Goal: Task Accomplishment & Management: Manage account settings

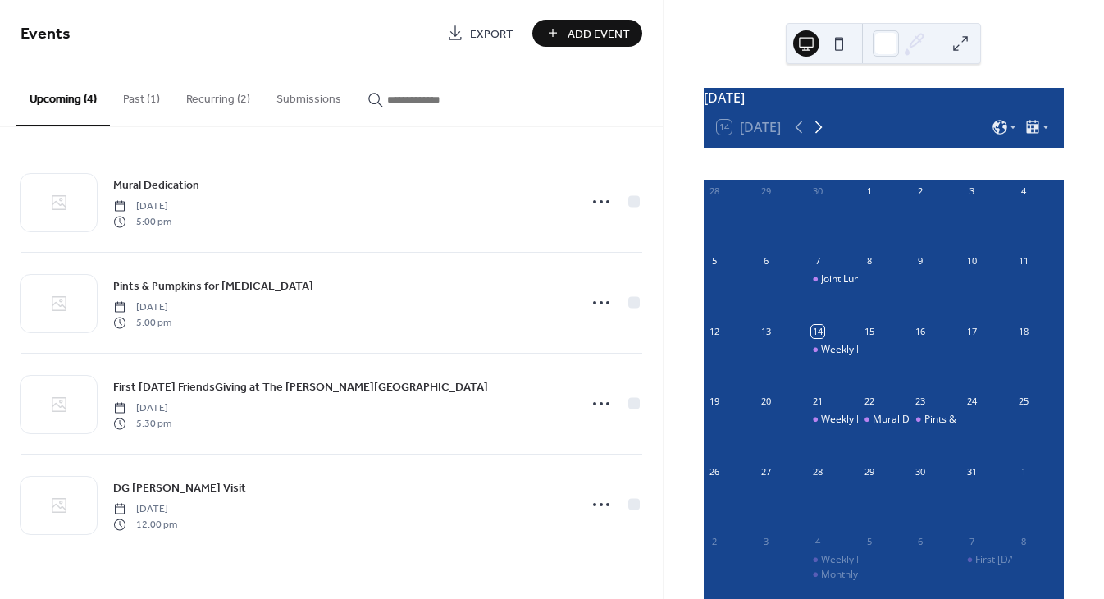
click at [820, 137] on icon at bounding box center [818, 127] width 20 height 20
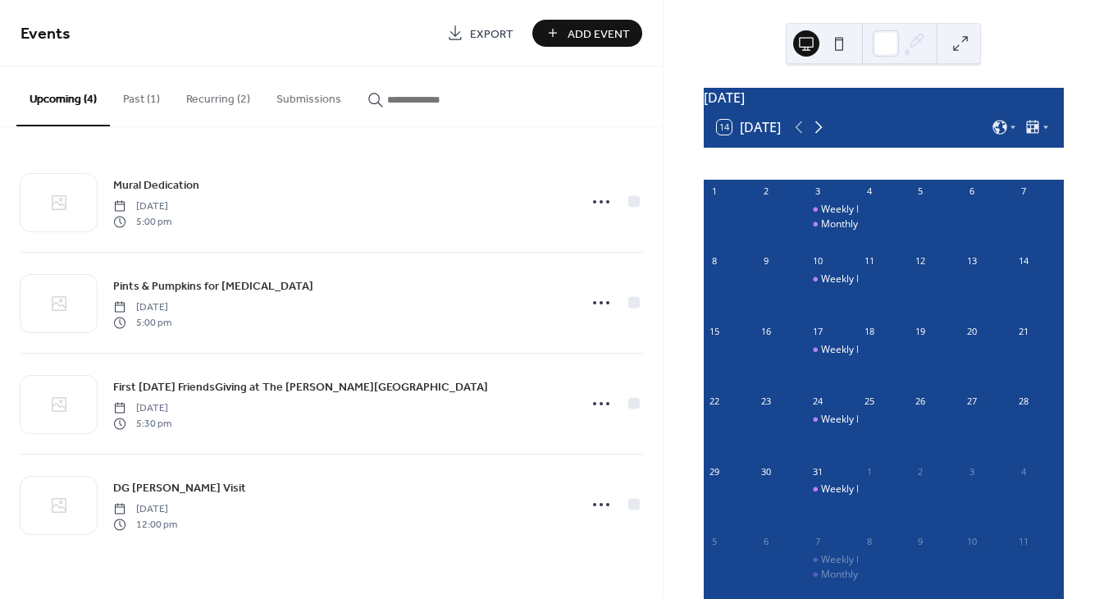
click at [820, 137] on icon at bounding box center [818, 127] width 20 height 20
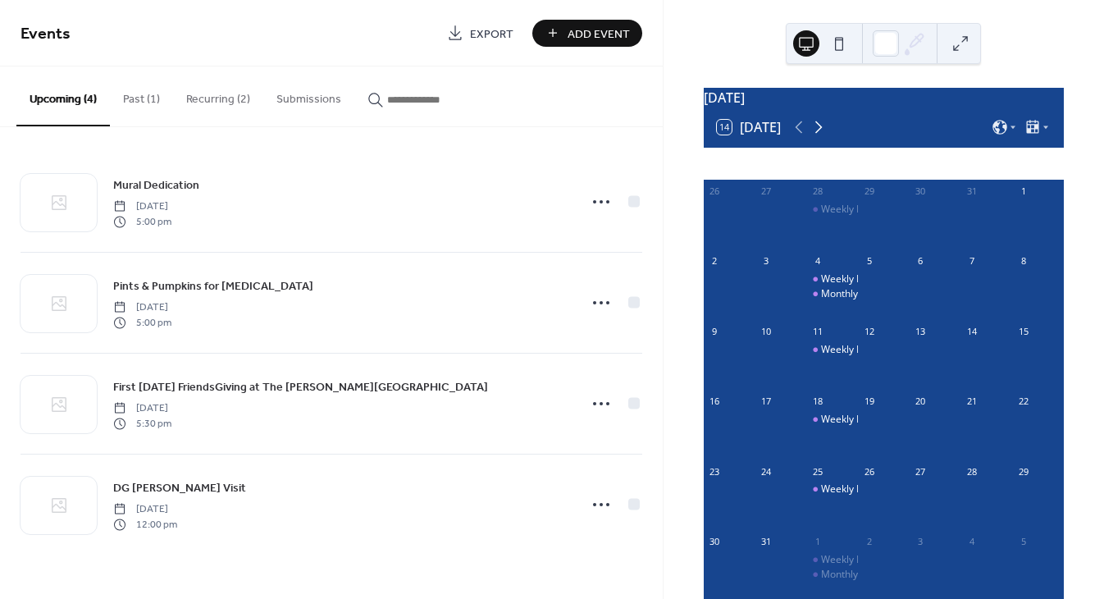
click at [820, 137] on icon at bounding box center [818, 127] width 20 height 20
click at [794, 130] on icon at bounding box center [799, 127] width 20 height 20
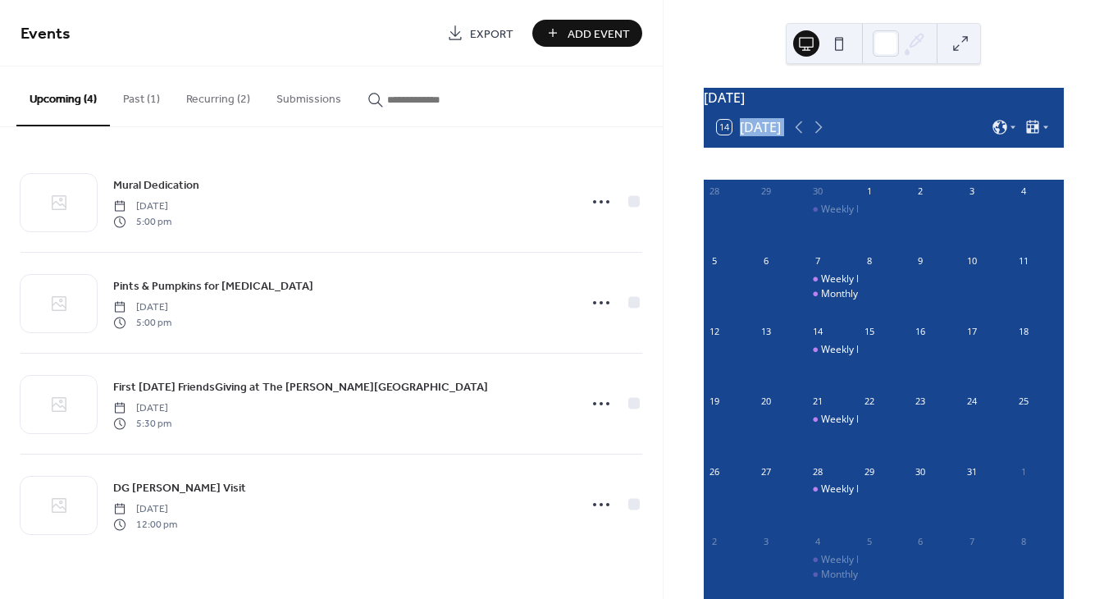
click at [765, 133] on button "14 [DATE]" at bounding box center [748, 127] width 75 height 23
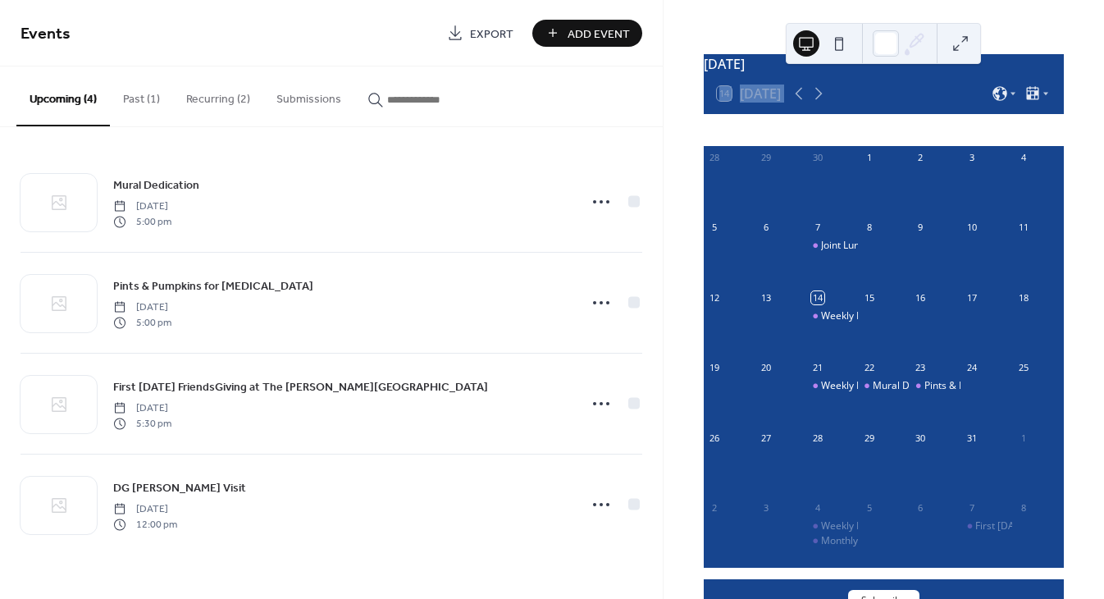
scroll to position [35, 0]
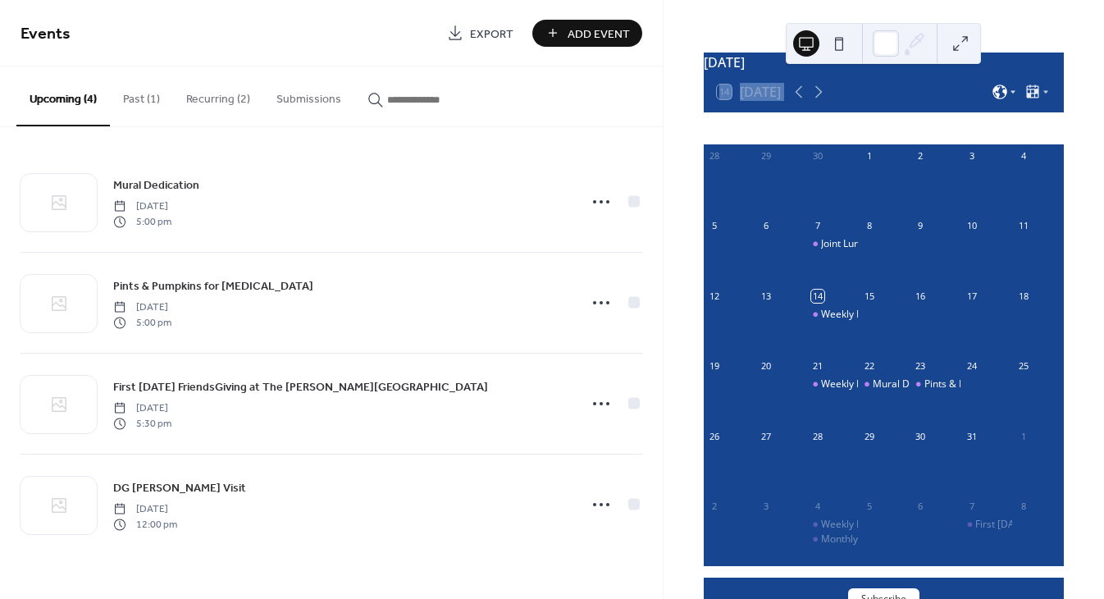
click at [998, 100] on icon at bounding box center [999, 92] width 16 height 16
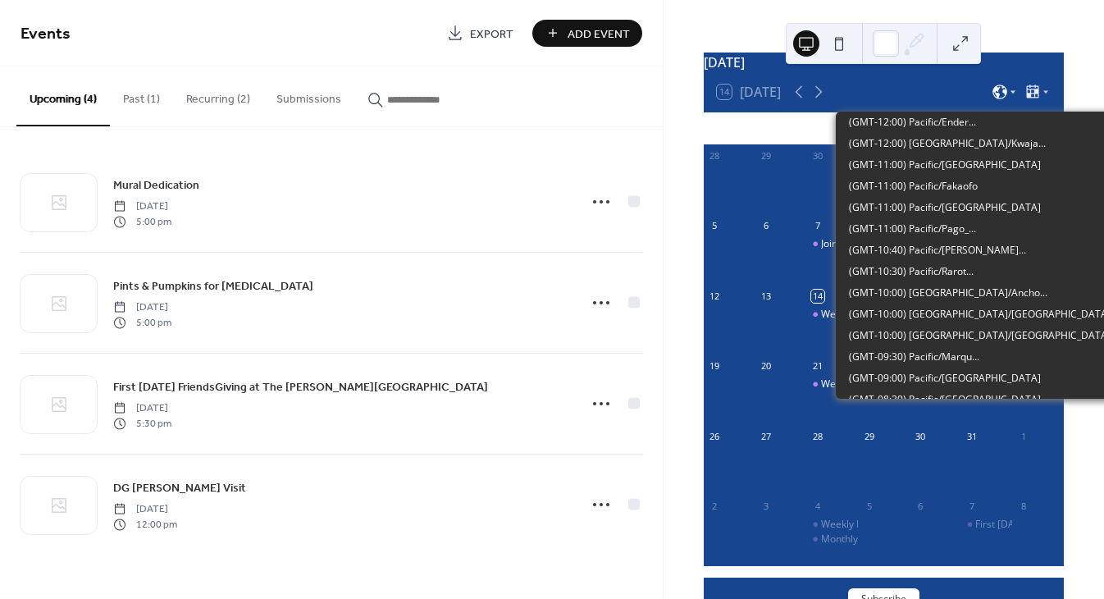
scroll to position [959, 0]
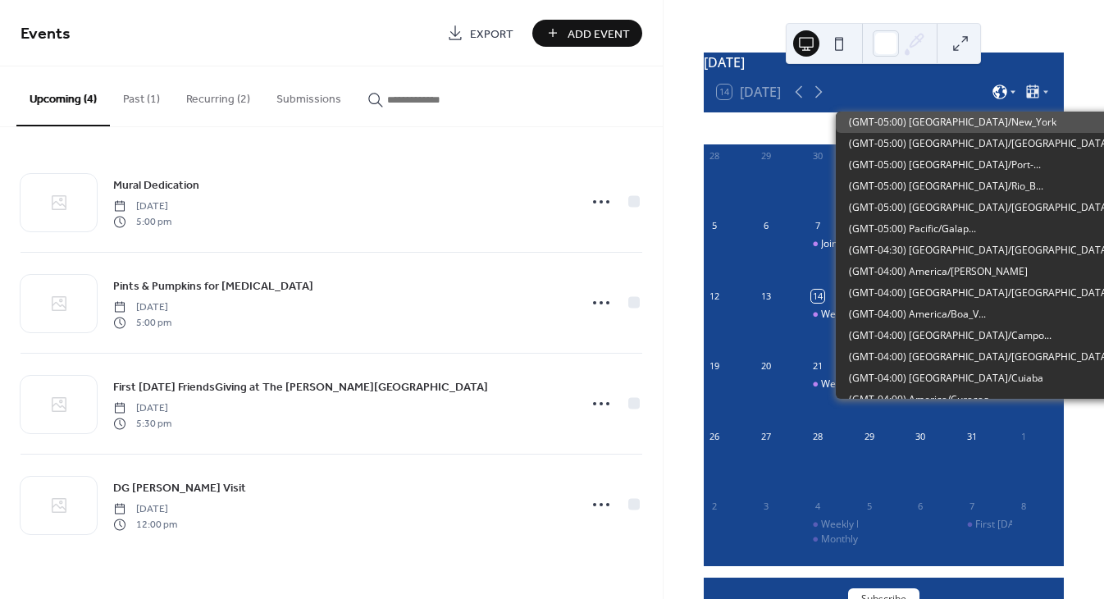
click at [998, 100] on icon at bounding box center [999, 92] width 16 height 16
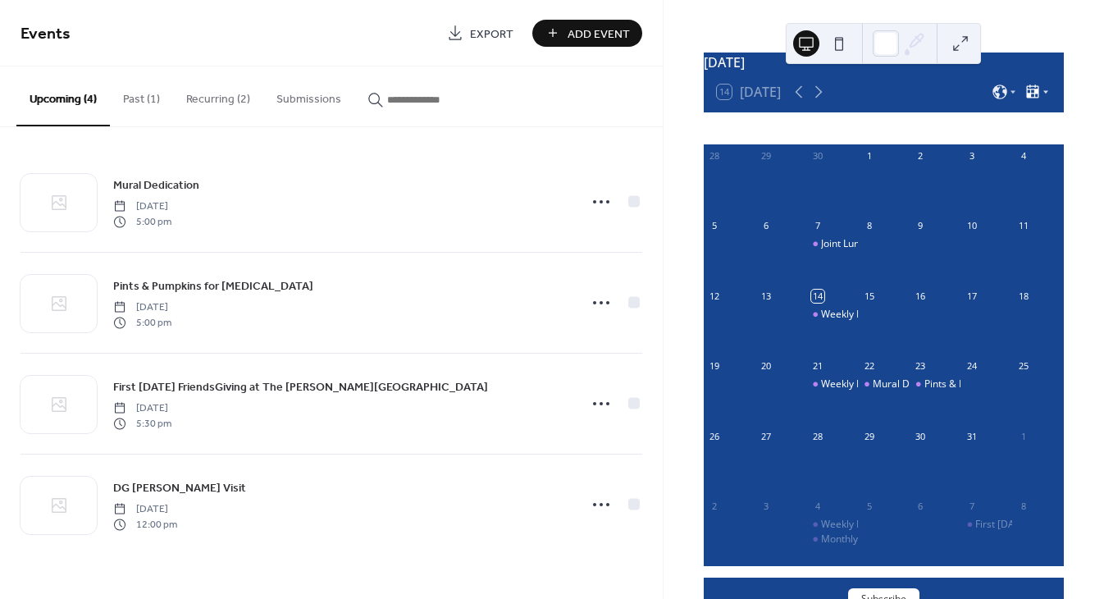
click at [1040, 97] on icon at bounding box center [1045, 92] width 10 height 10
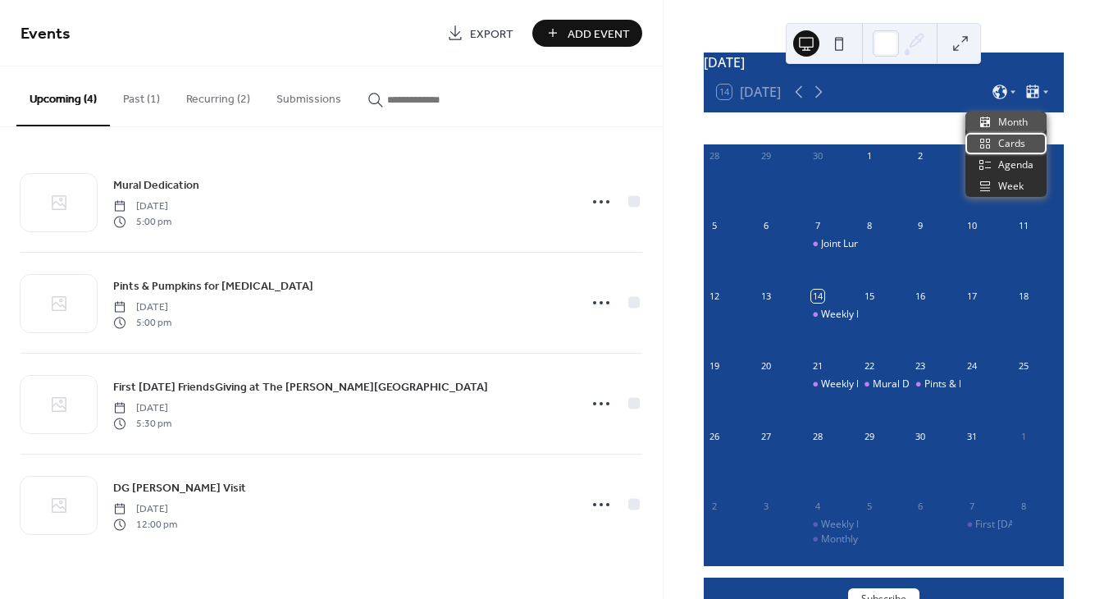
click at [1017, 138] on span "Cards" at bounding box center [1011, 143] width 27 height 15
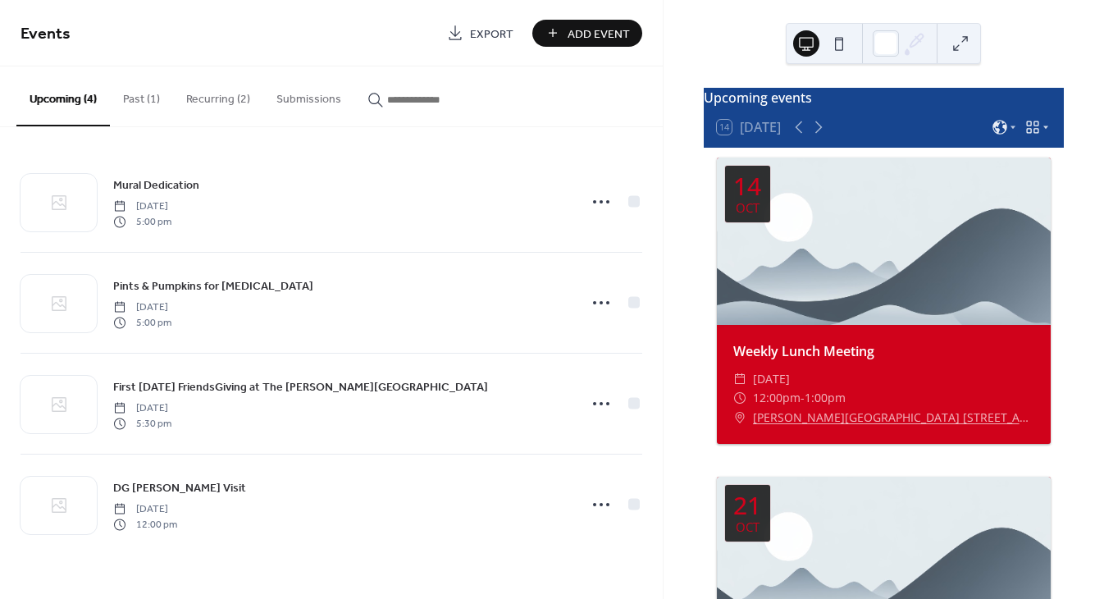
scroll to position [0, 0]
click at [1025, 135] on icon at bounding box center [1032, 127] width 16 height 16
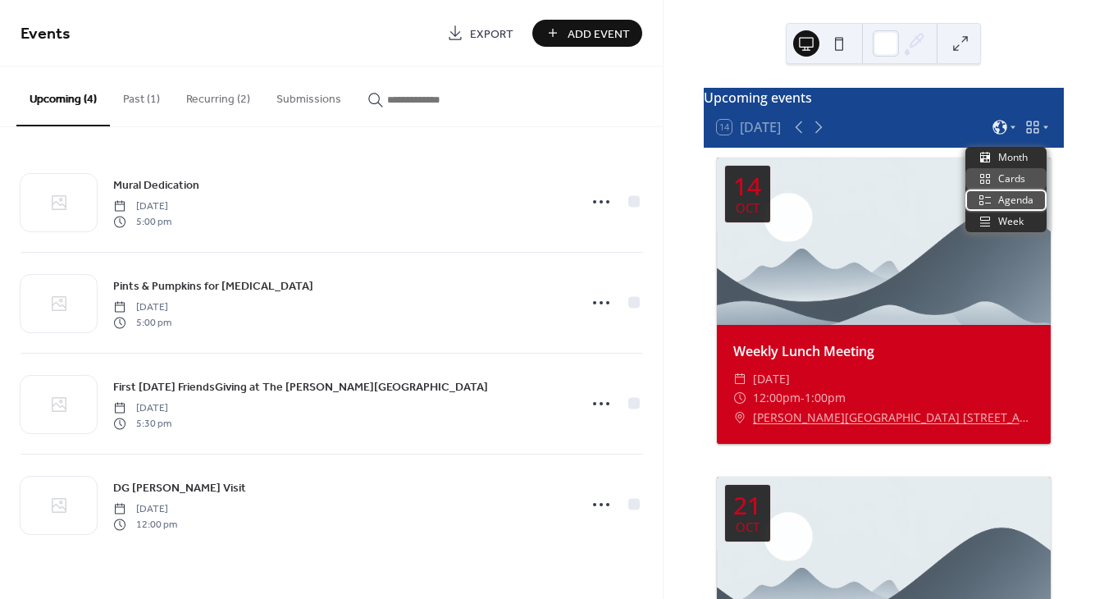
click at [1003, 203] on span "Agenda" at bounding box center [1015, 200] width 35 height 15
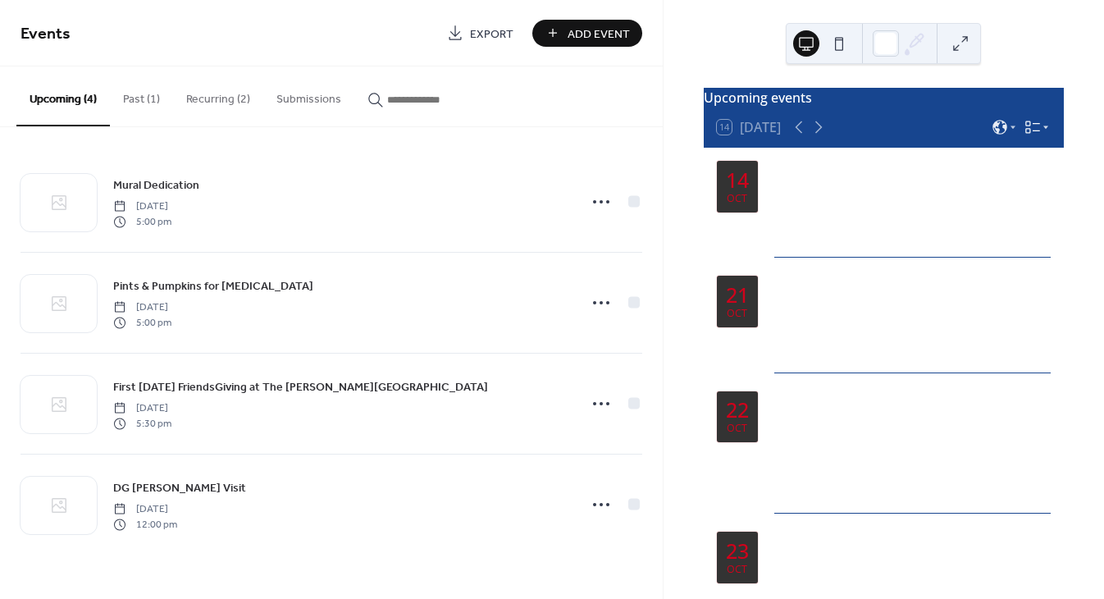
click at [1033, 135] on icon at bounding box center [1032, 127] width 16 height 16
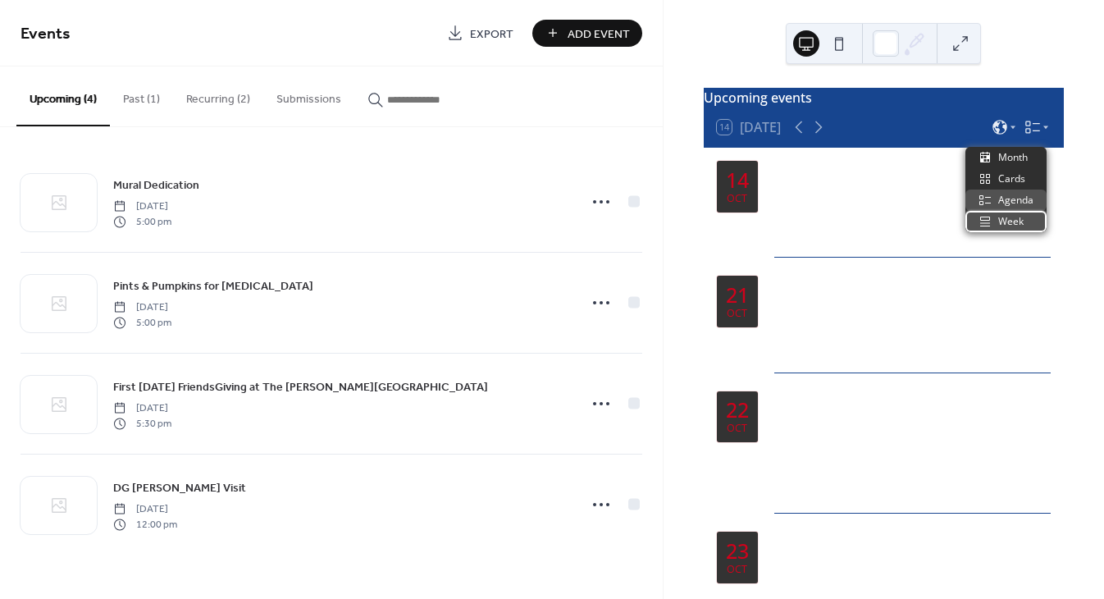
click at [1011, 216] on span "Week" at bounding box center [1010, 221] width 25 height 15
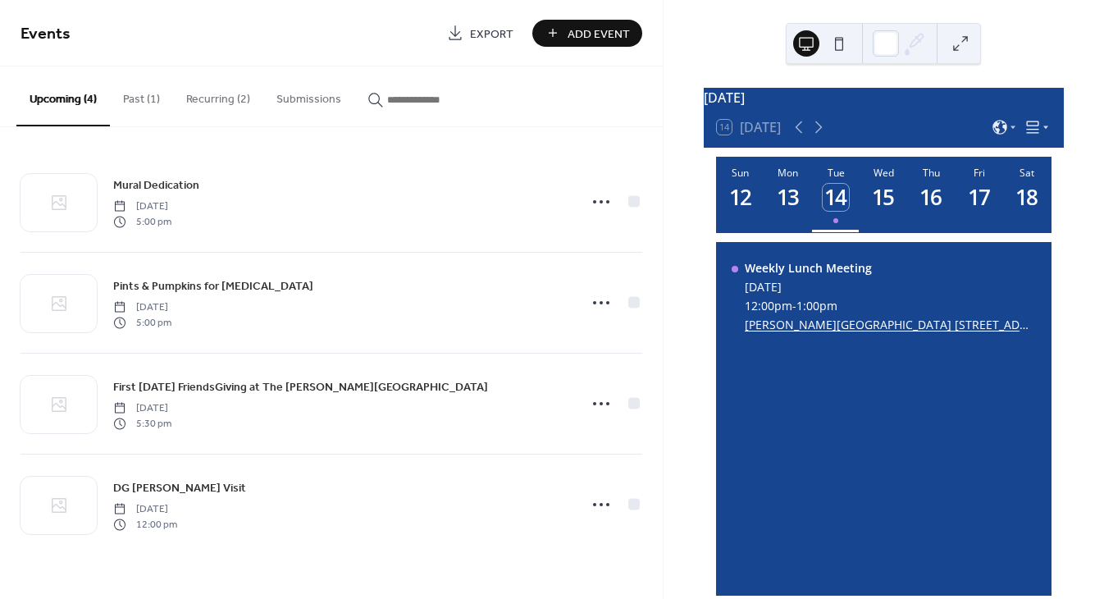
click at [1027, 135] on icon at bounding box center [1032, 127] width 16 height 16
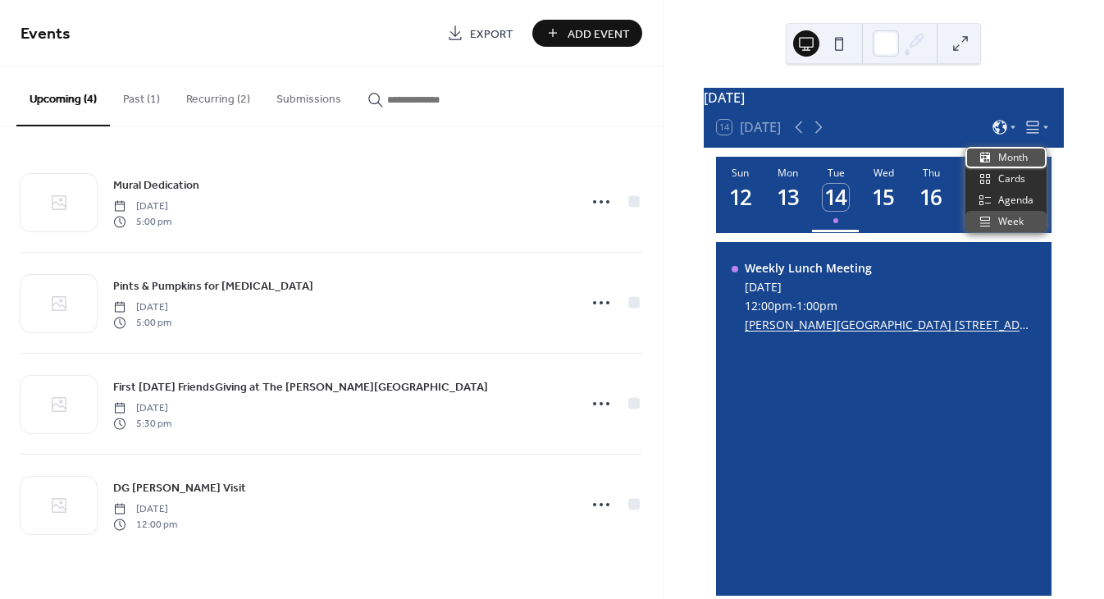
click at [1018, 157] on span "Month" at bounding box center [1013, 157] width 30 height 15
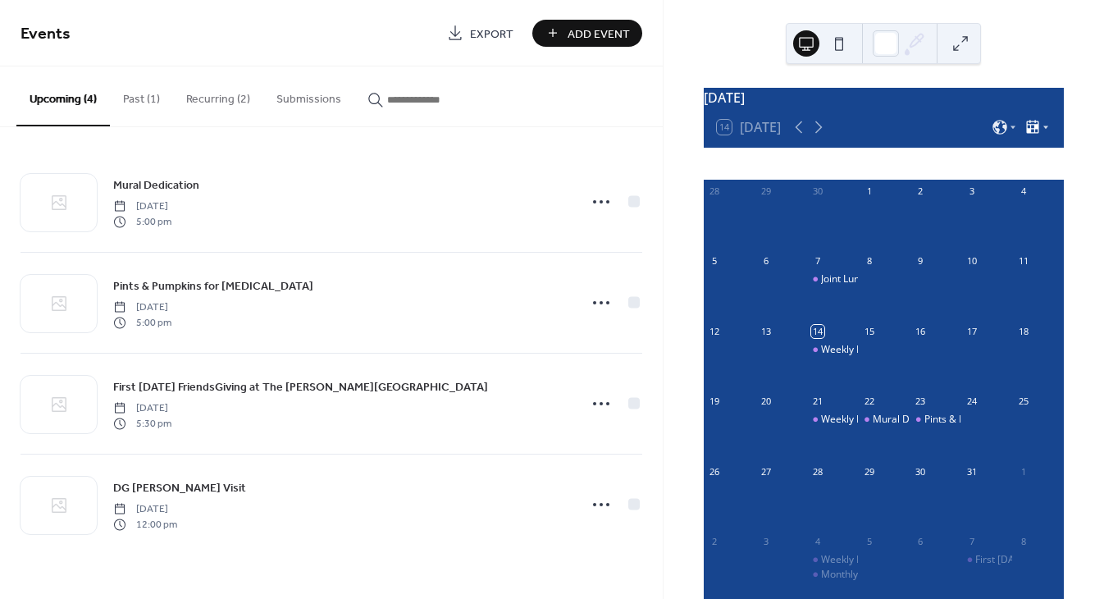
click at [1027, 133] on icon at bounding box center [1033, 126] width 12 height 13
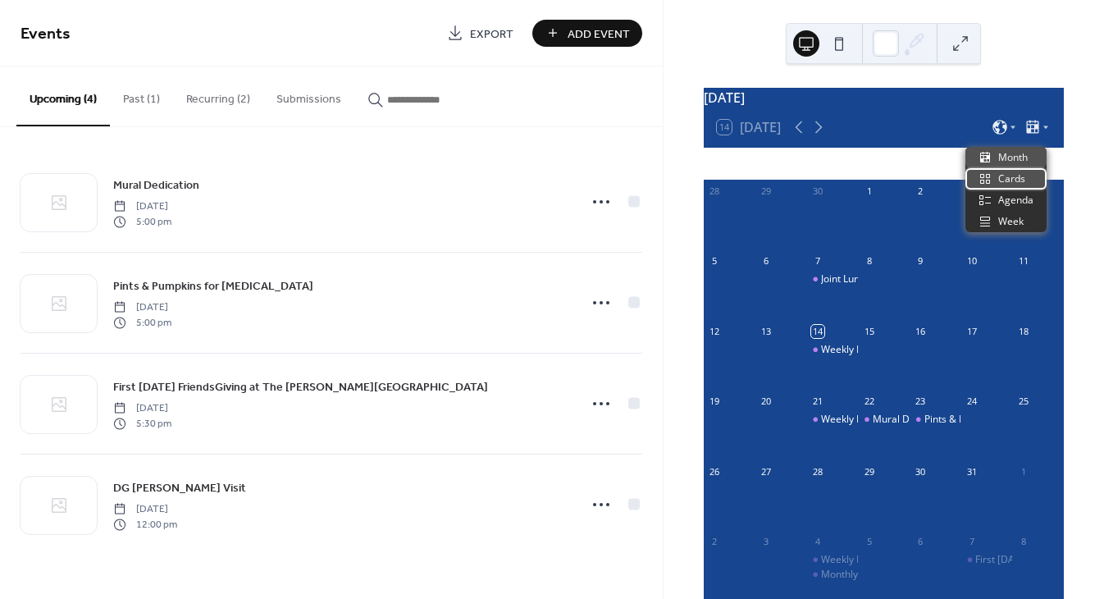
click at [1009, 183] on span "Cards" at bounding box center [1011, 178] width 27 height 15
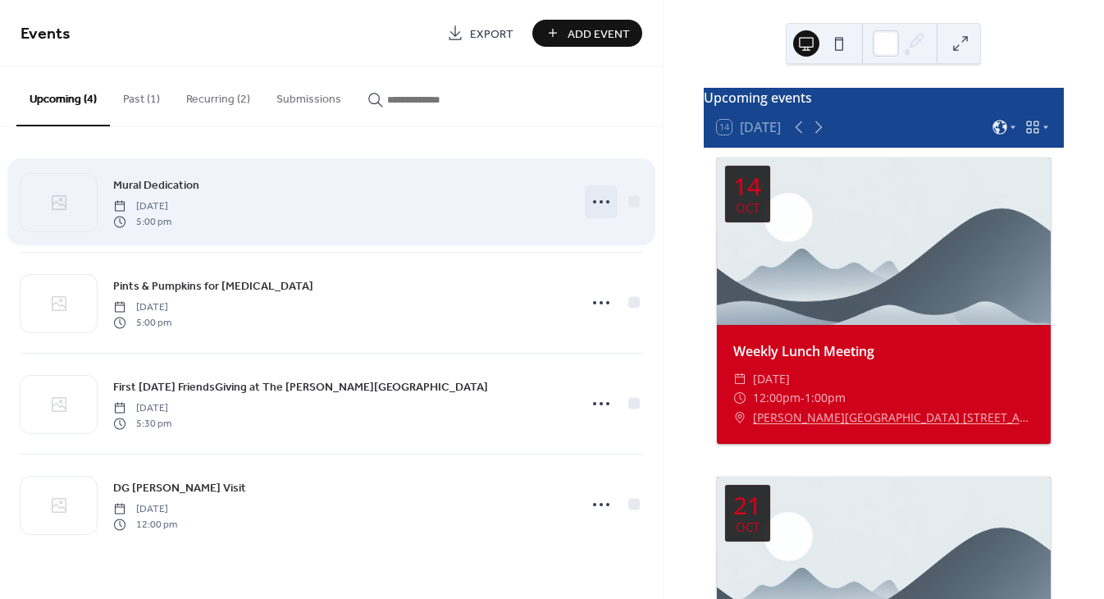
click at [603, 211] on icon at bounding box center [601, 202] width 26 height 26
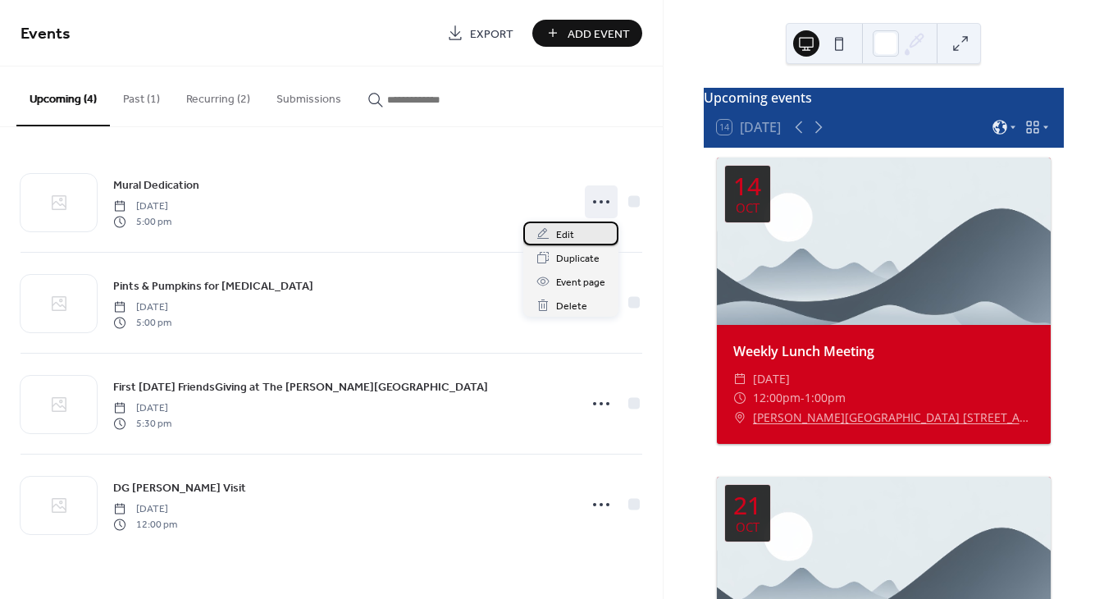
click at [567, 235] on span "Edit" at bounding box center [565, 234] width 18 height 17
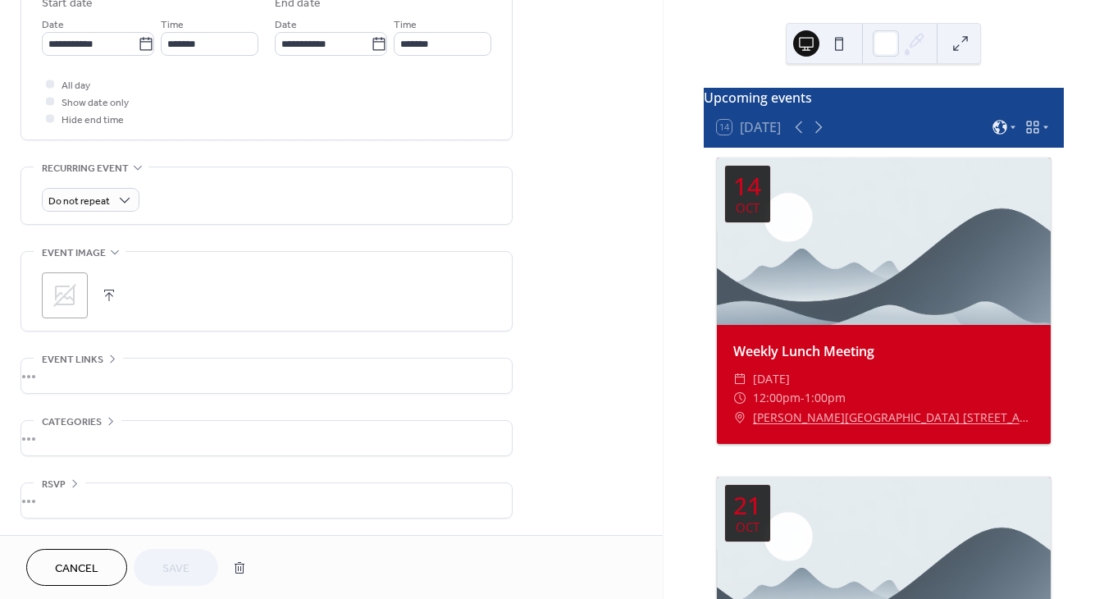
scroll to position [565, 0]
click at [69, 295] on icon at bounding box center [65, 295] width 26 height 26
click at [68, 294] on div ";" at bounding box center [65, 295] width 46 height 46
click at [176, 563] on span "Save" at bounding box center [175, 568] width 27 height 17
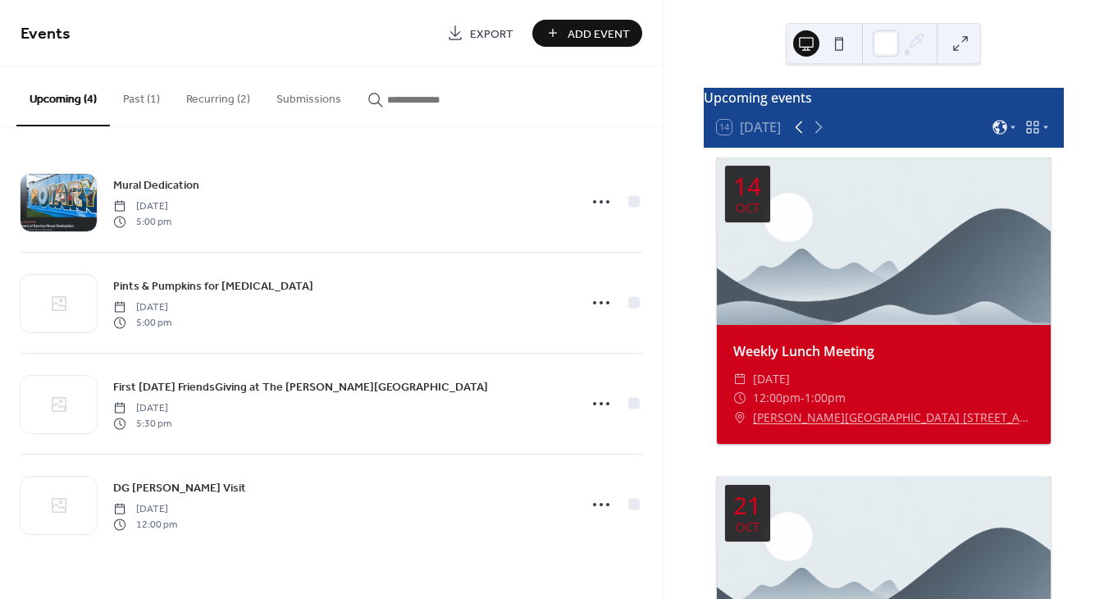
click at [796, 136] on icon at bounding box center [799, 127] width 20 height 20
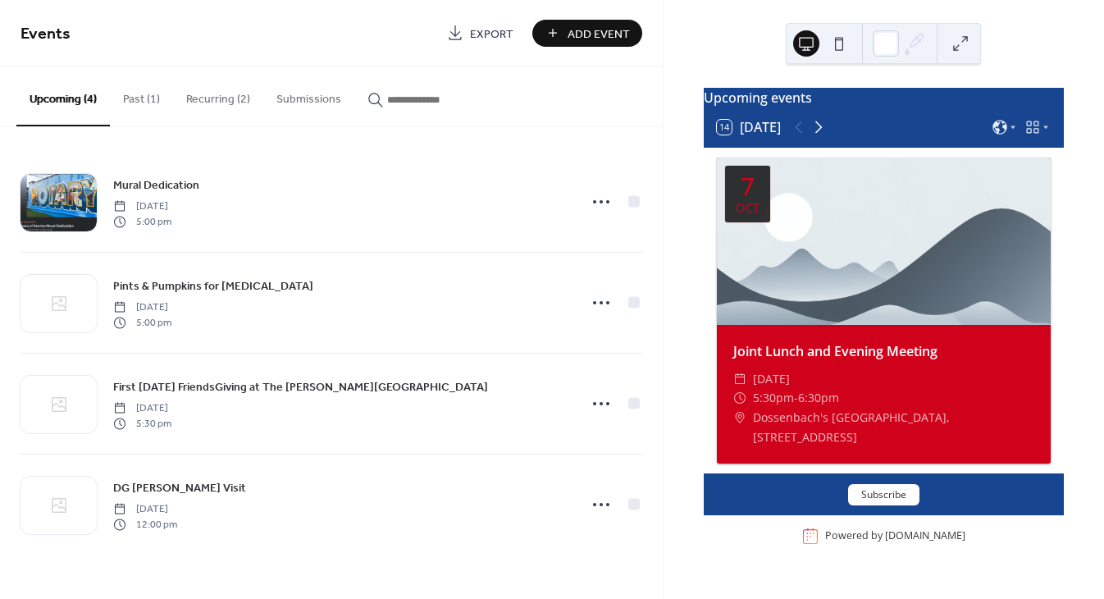
click at [823, 136] on icon at bounding box center [818, 127] width 20 height 20
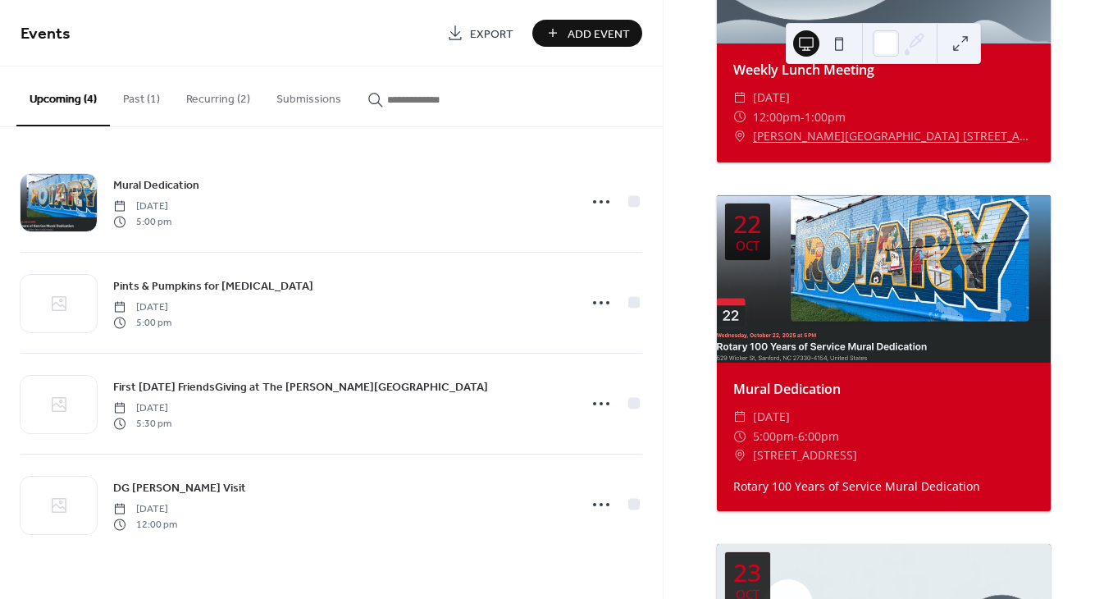
scroll to position [612, 0]
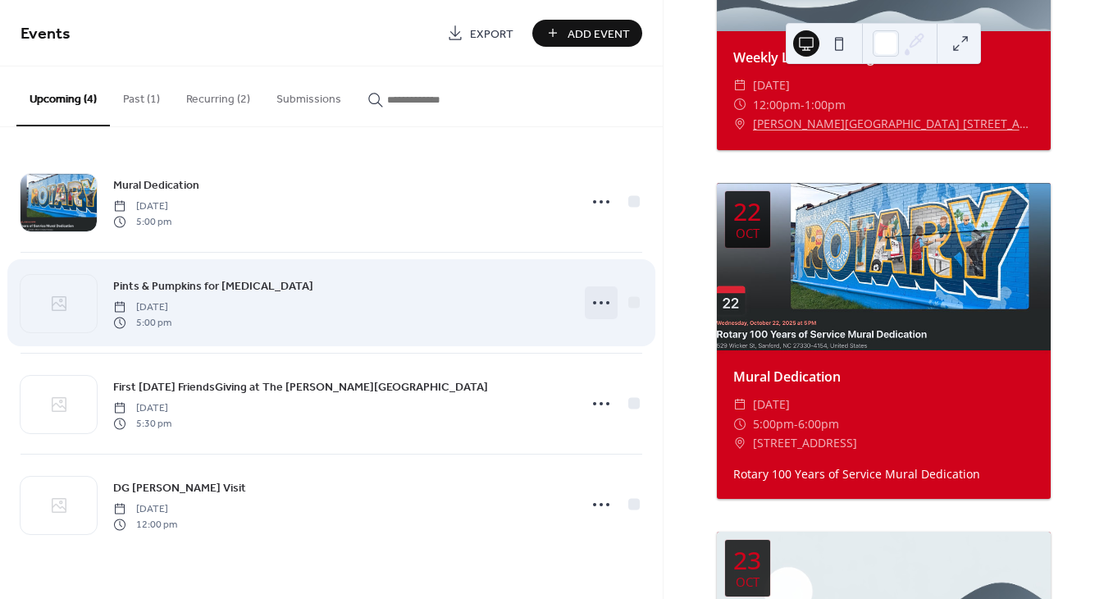
click at [595, 303] on circle at bounding box center [594, 302] width 3 height 3
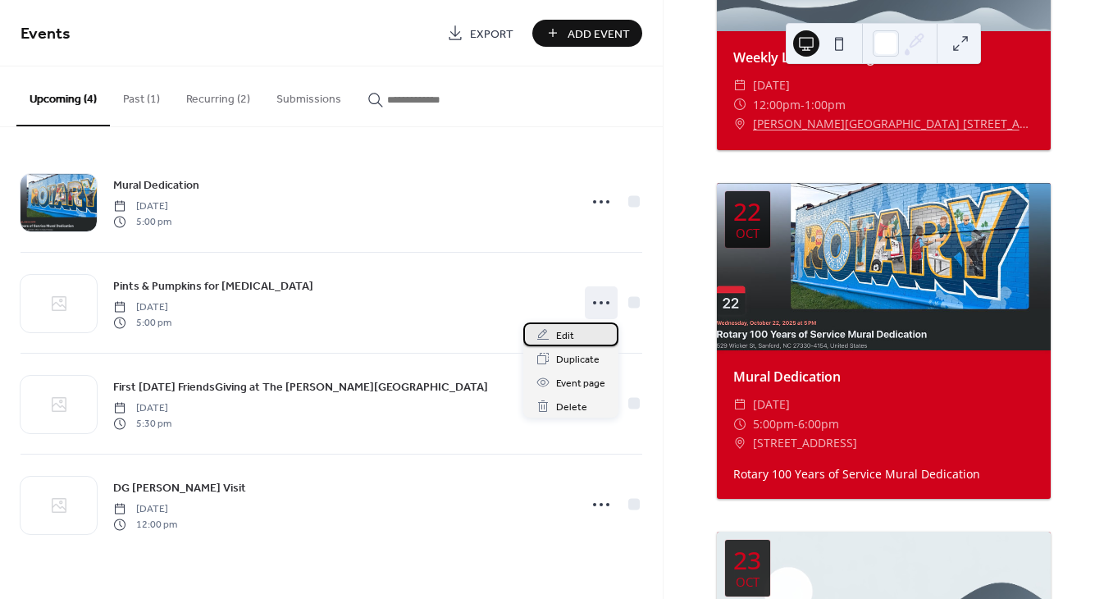
click at [572, 331] on span "Edit" at bounding box center [565, 335] width 18 height 17
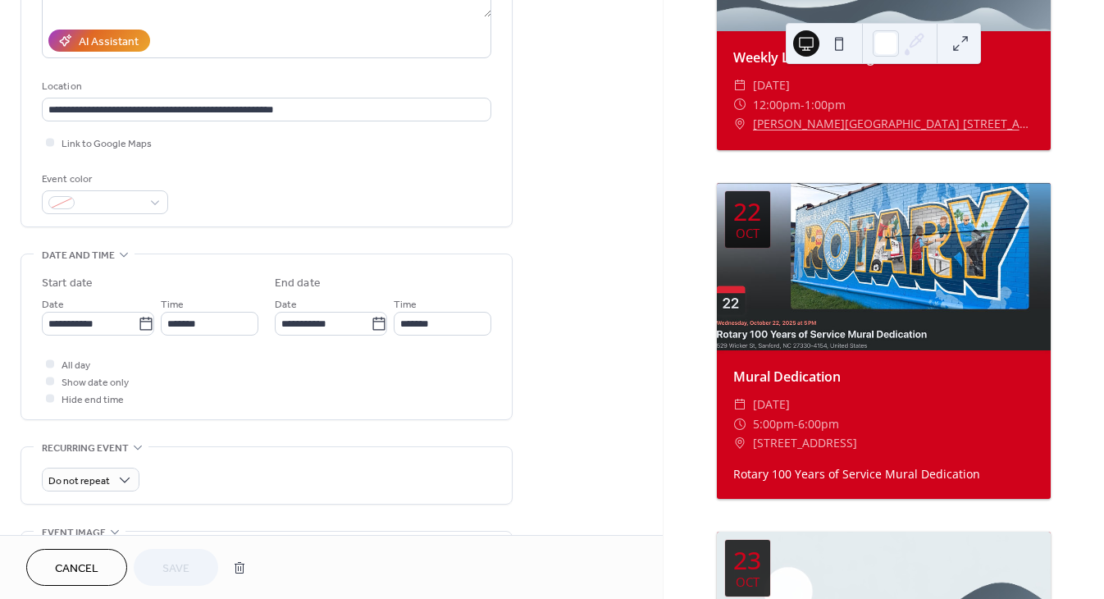
scroll to position [421, 0]
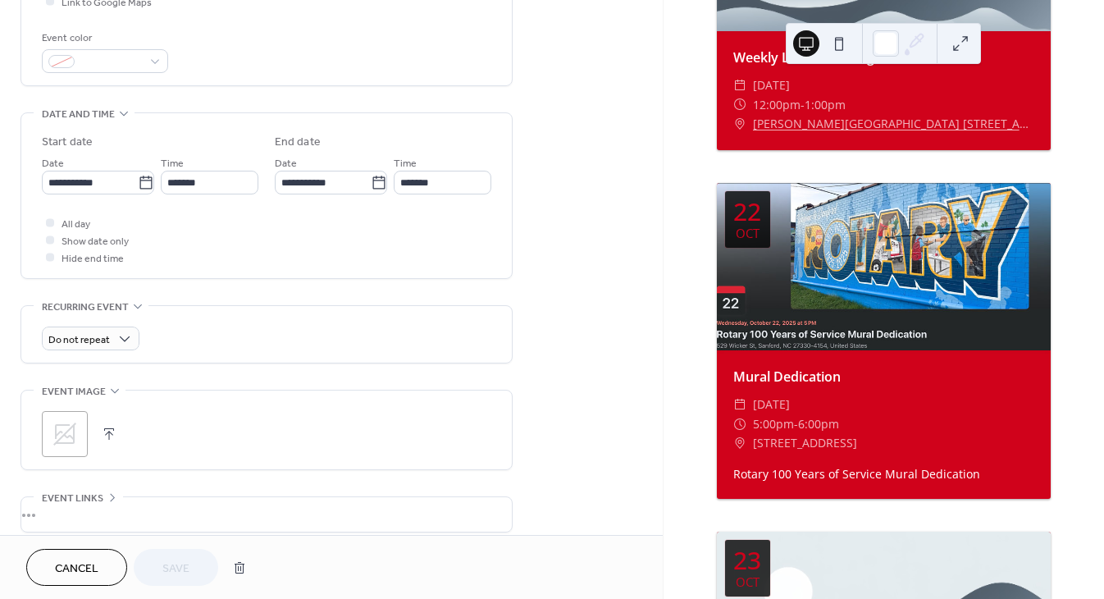
click at [60, 439] on icon at bounding box center [65, 434] width 26 height 26
click at [183, 561] on span "Save" at bounding box center [175, 568] width 27 height 17
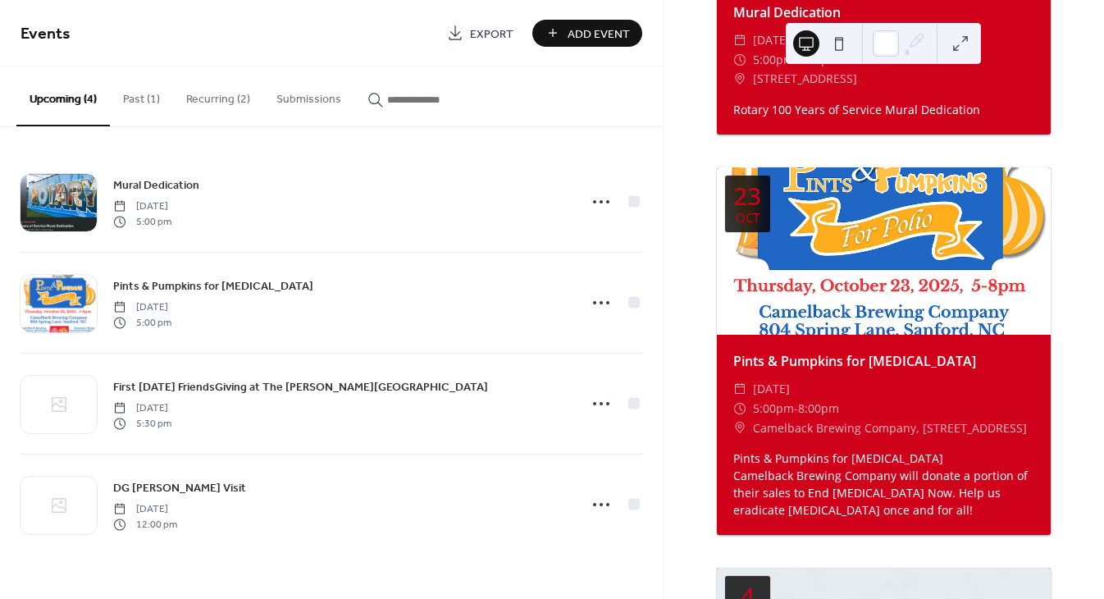
scroll to position [1005, 0]
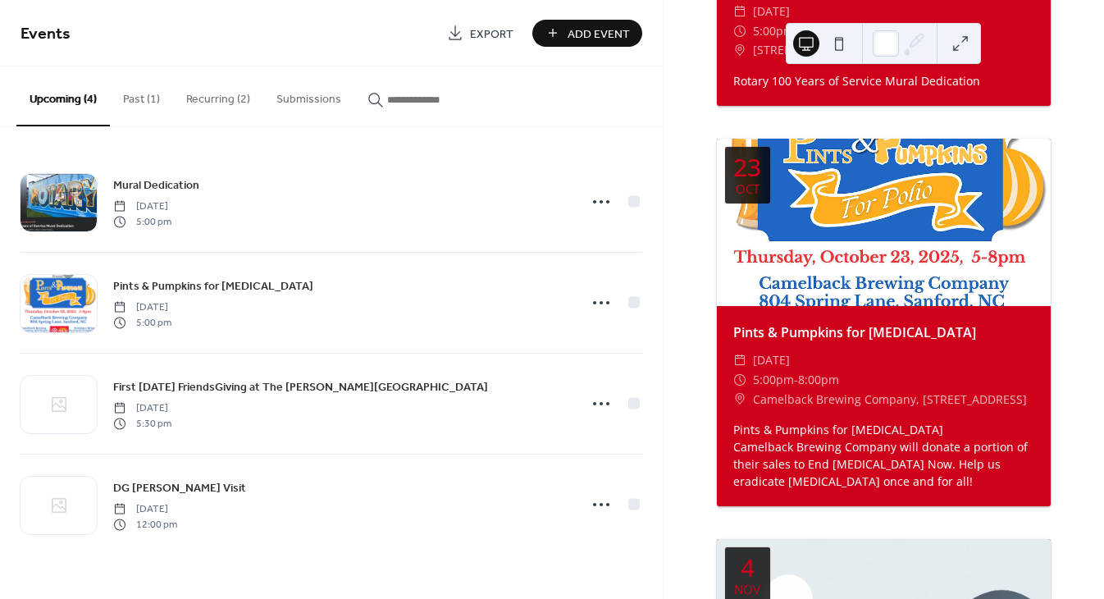
click at [864, 229] on div at bounding box center [884, 222] width 334 height 167
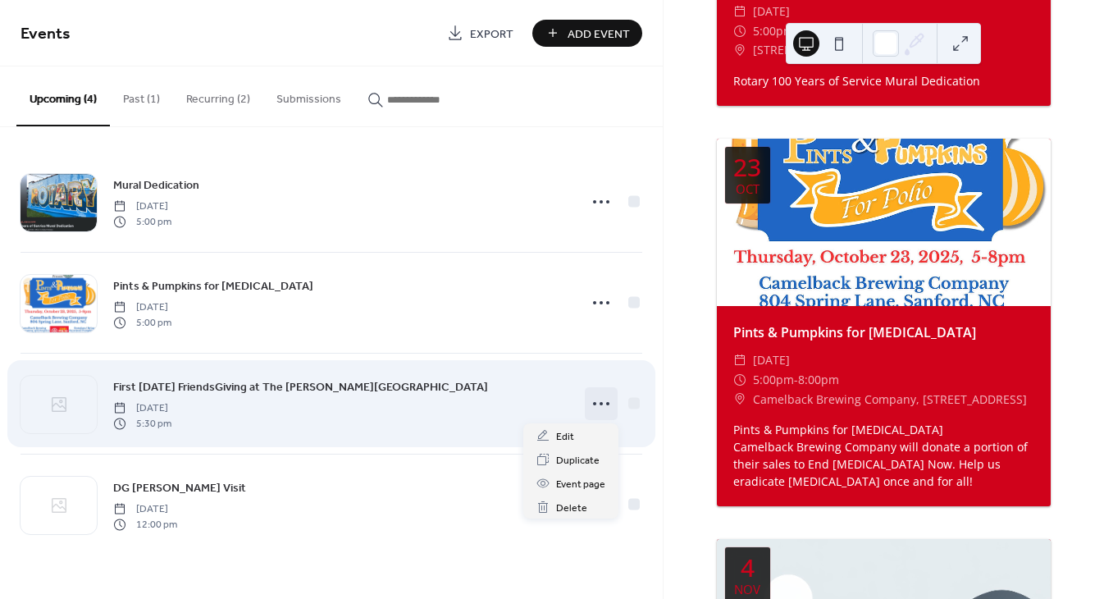
click at [594, 403] on circle at bounding box center [594, 403] width 3 height 3
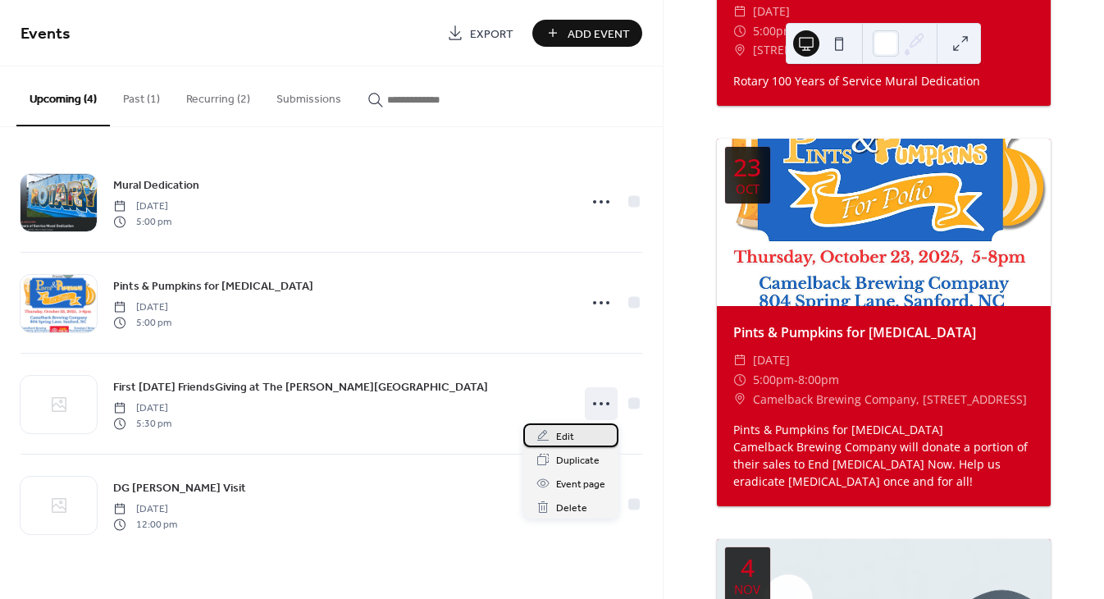
click at [581, 440] on div "Edit" at bounding box center [570, 435] width 95 height 24
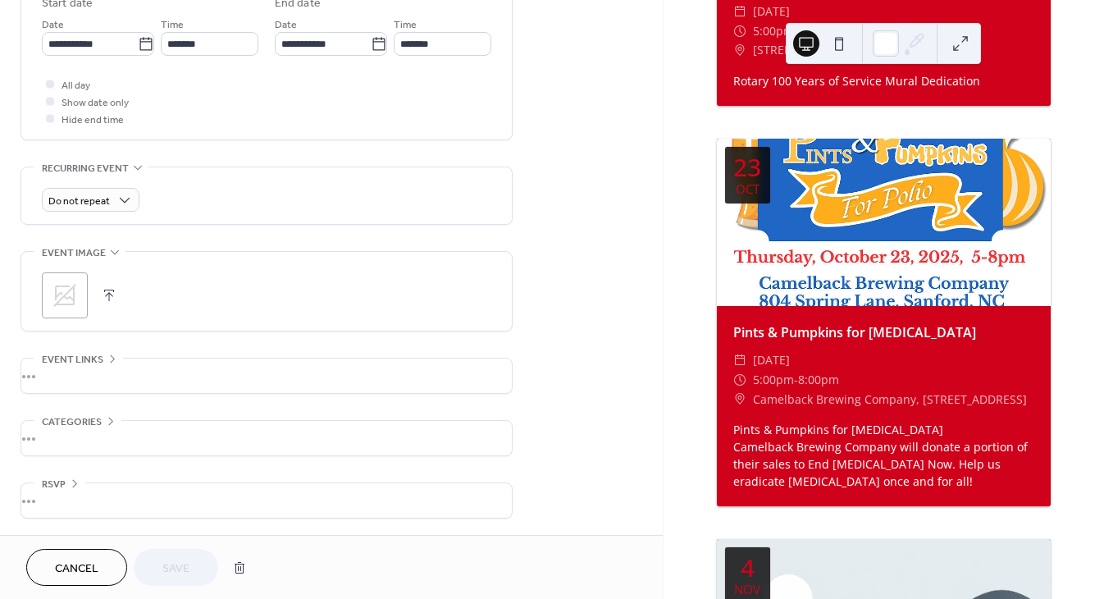
scroll to position [565, 0]
click at [64, 299] on icon at bounding box center [65, 295] width 26 height 26
click at [200, 563] on button "Save" at bounding box center [176, 567] width 84 height 37
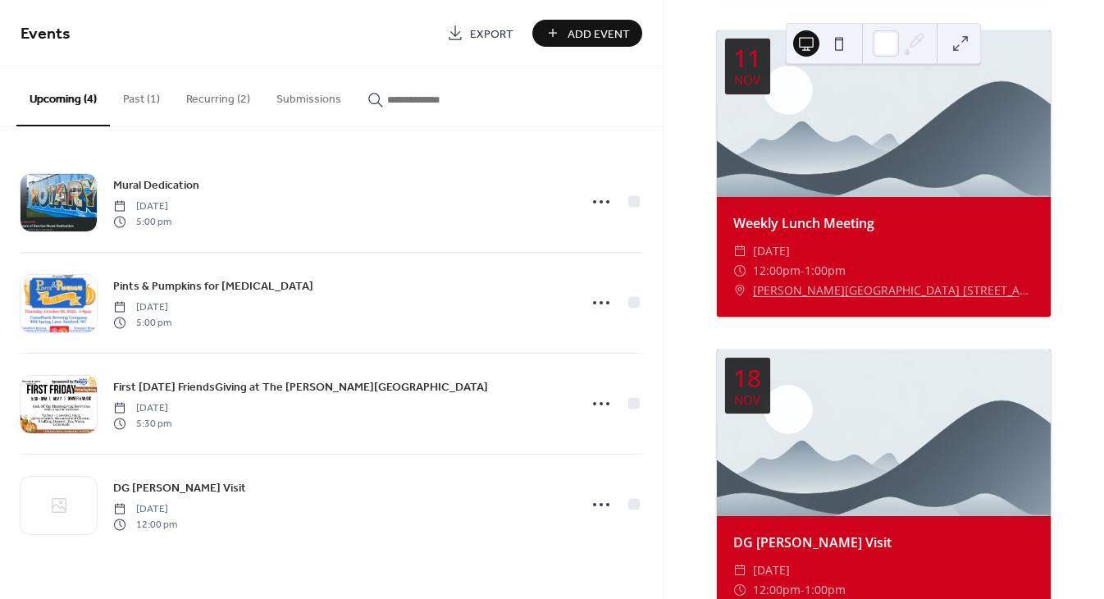
scroll to position [2493, 0]
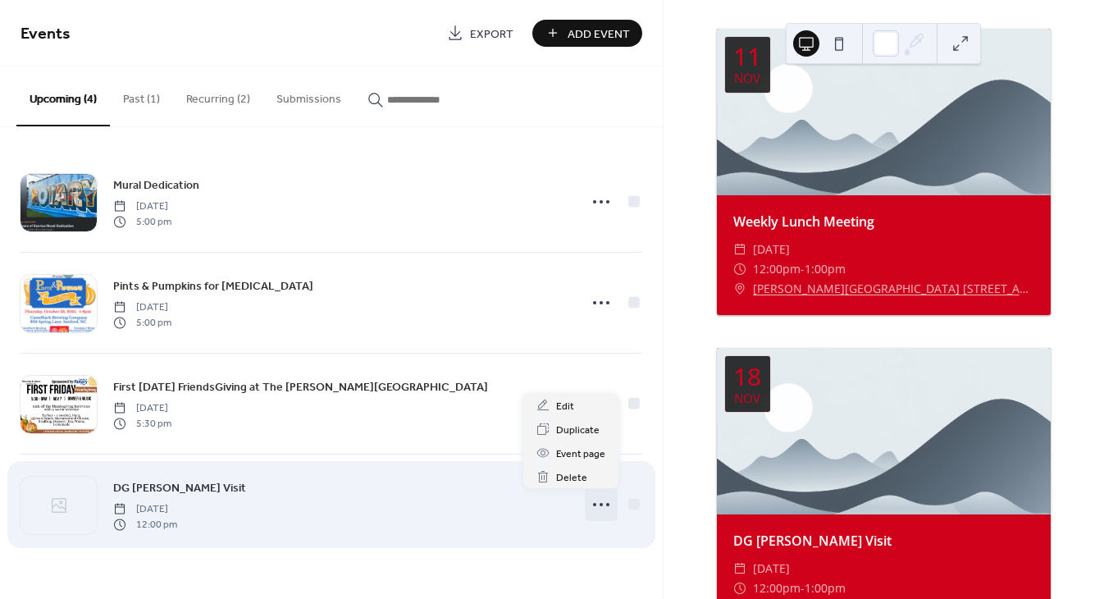
click at [603, 505] on icon at bounding box center [601, 504] width 26 height 26
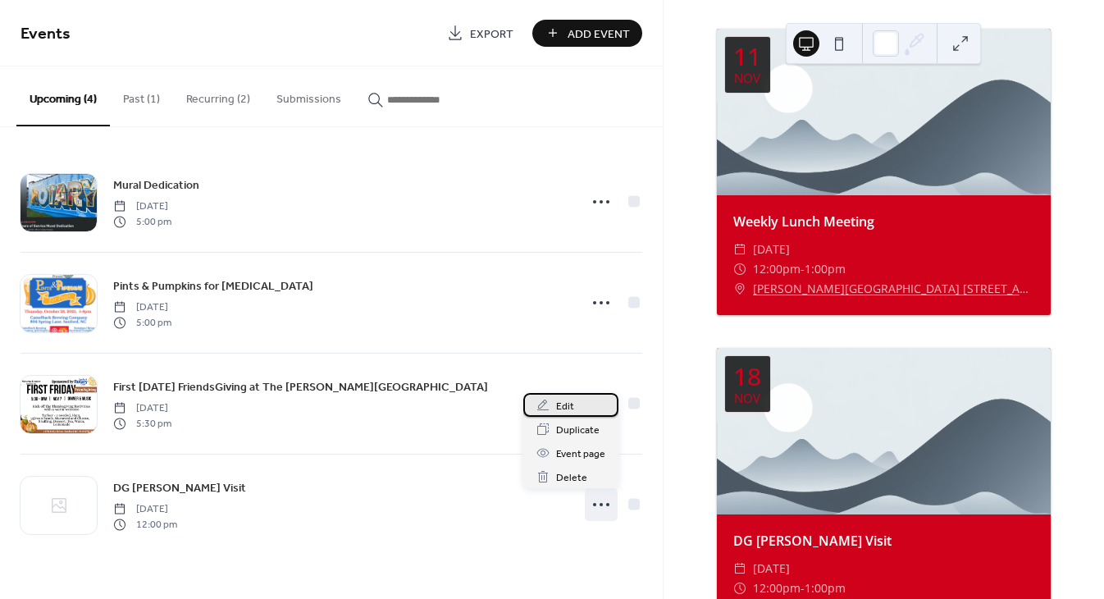
click at [579, 411] on div "Edit" at bounding box center [570, 405] width 95 height 24
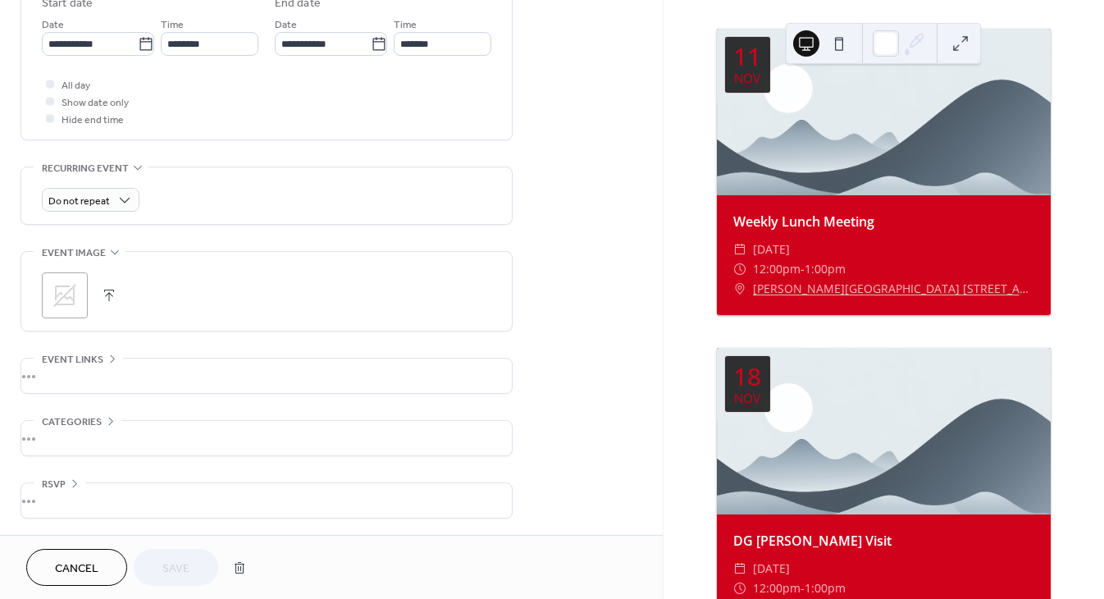
scroll to position [565, 0]
click at [71, 285] on icon at bounding box center [65, 295] width 26 height 26
click at [171, 568] on span "Save" at bounding box center [175, 568] width 27 height 17
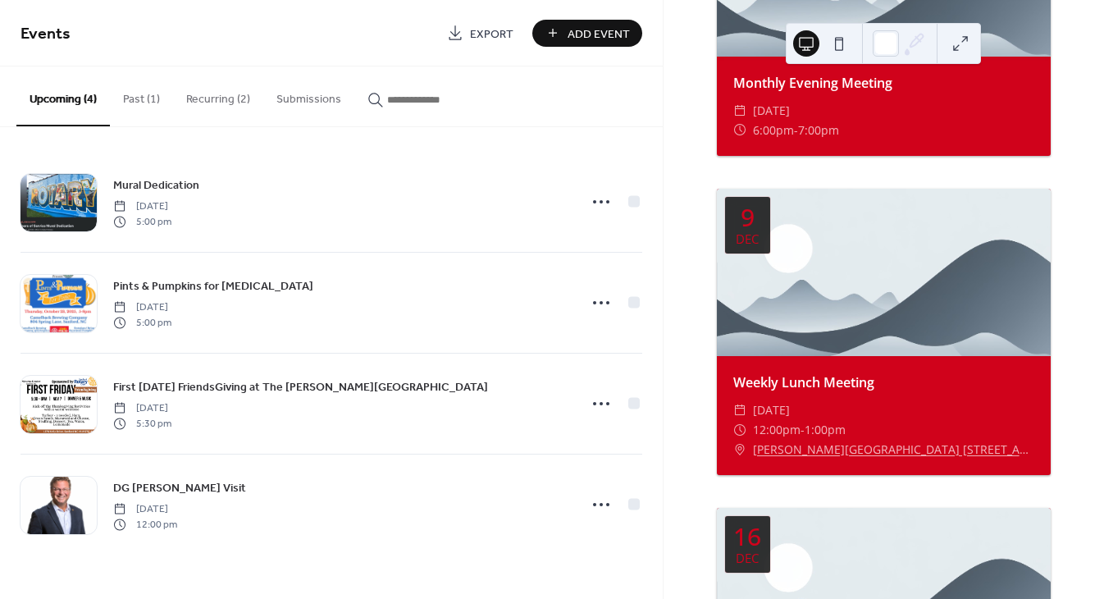
scroll to position [3989, 0]
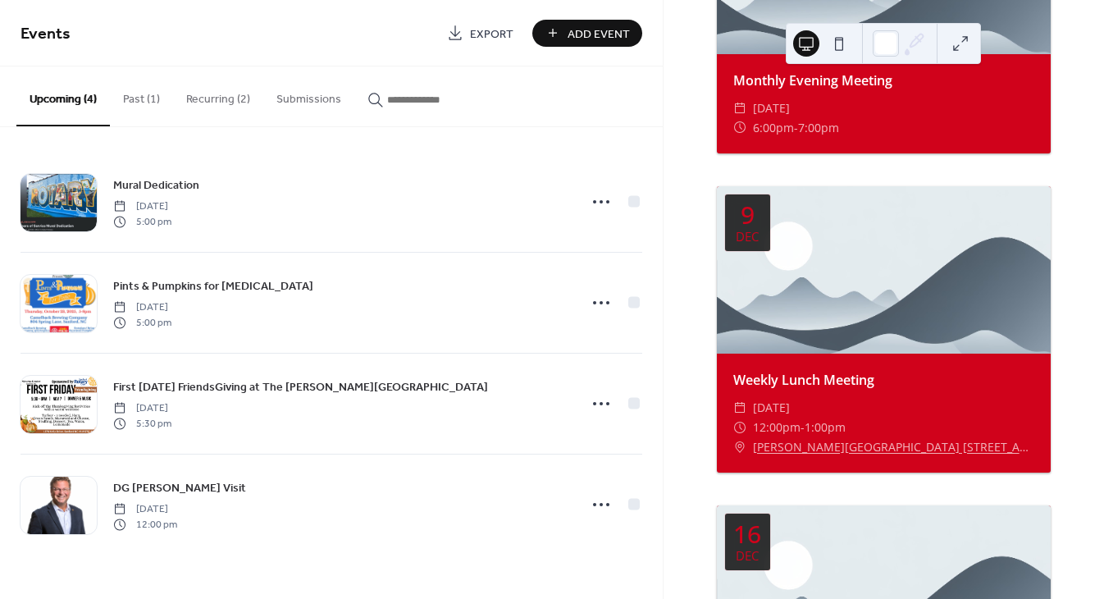
click at [227, 98] on button "Recurring (2)" at bounding box center [218, 95] width 90 height 58
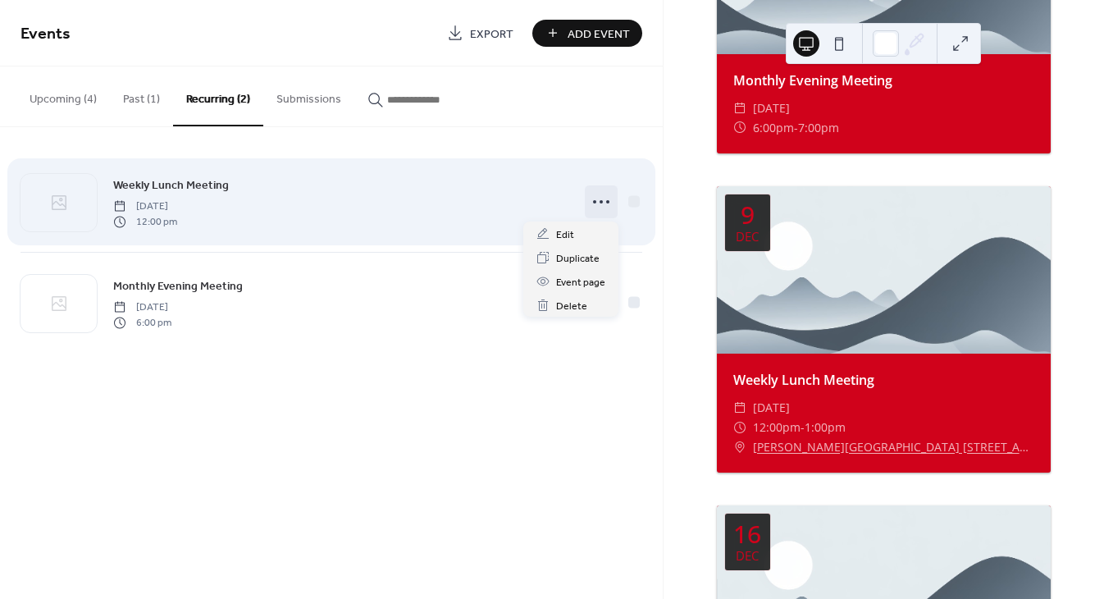
click at [603, 198] on icon at bounding box center [601, 202] width 26 height 26
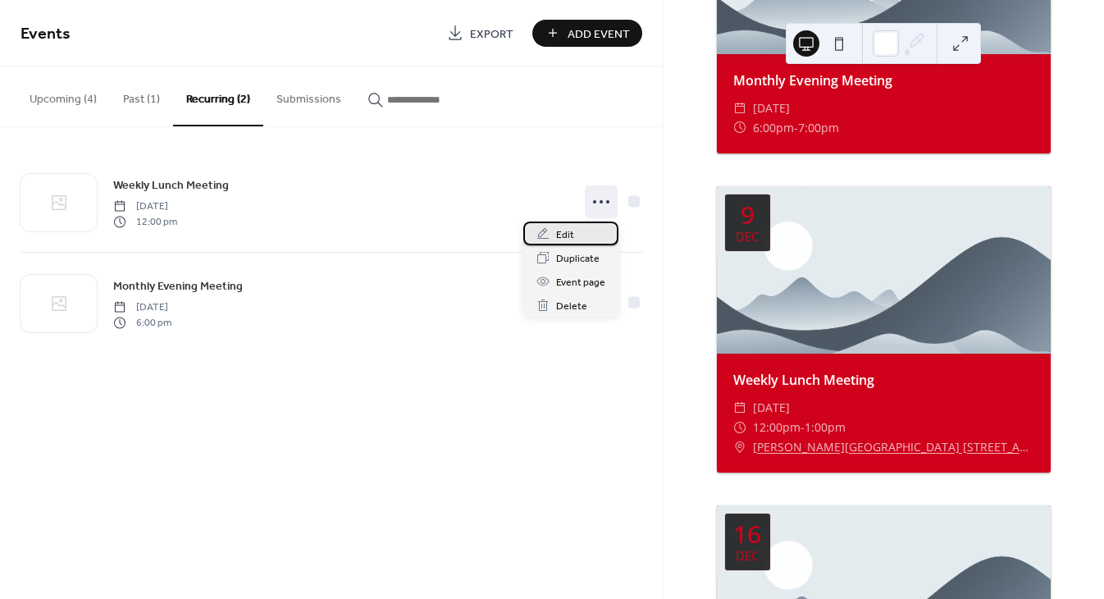
click at [579, 236] on div "Edit" at bounding box center [570, 233] width 95 height 24
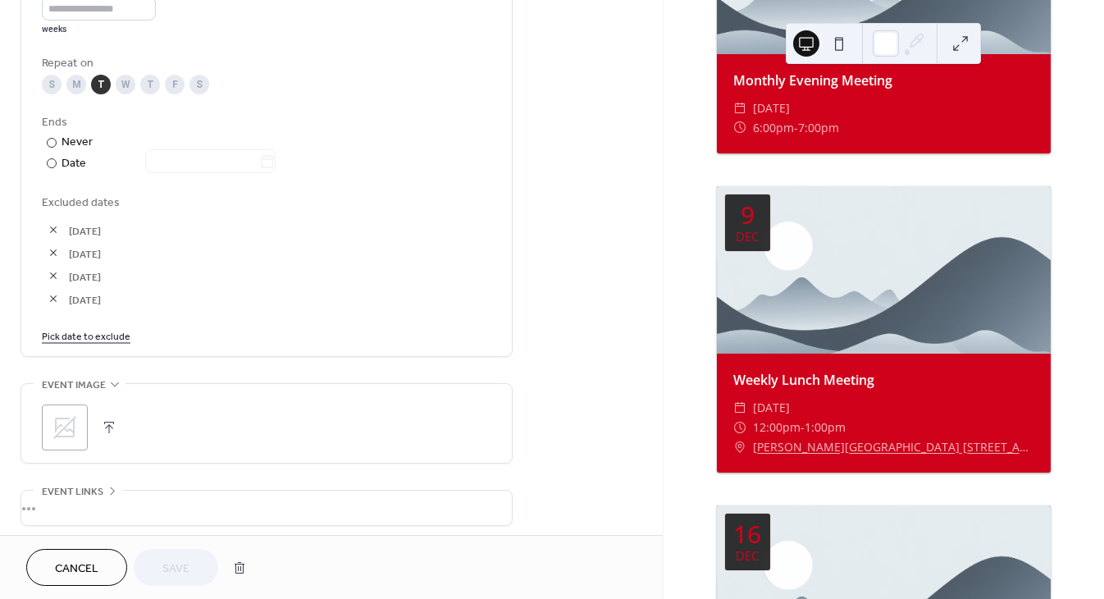
scroll to position [824, 0]
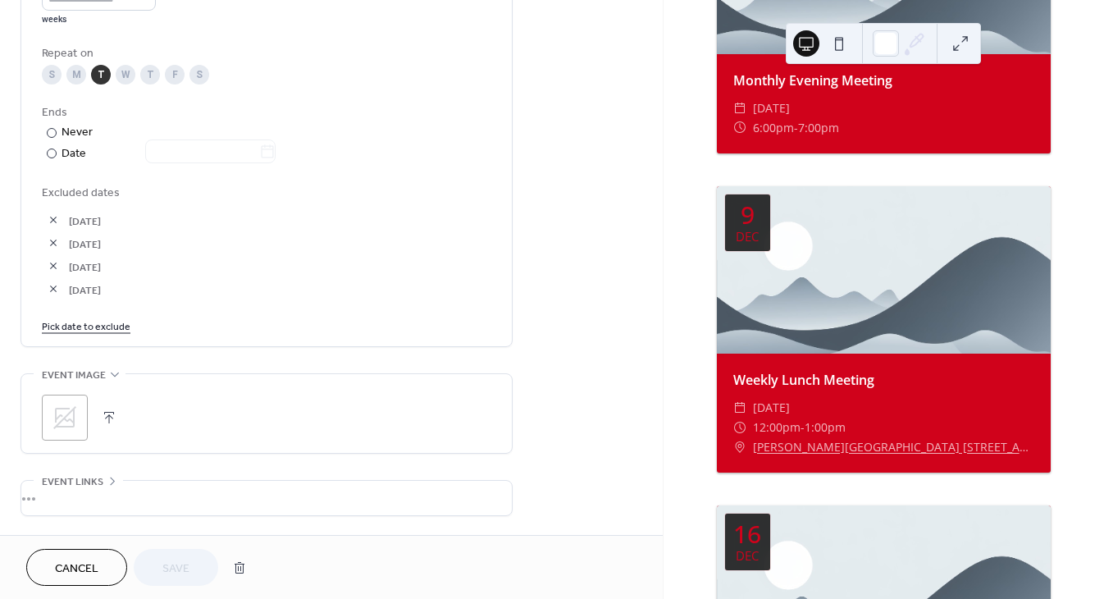
click at [71, 429] on icon at bounding box center [65, 417] width 26 height 26
click at [181, 564] on span "Save" at bounding box center [175, 568] width 27 height 17
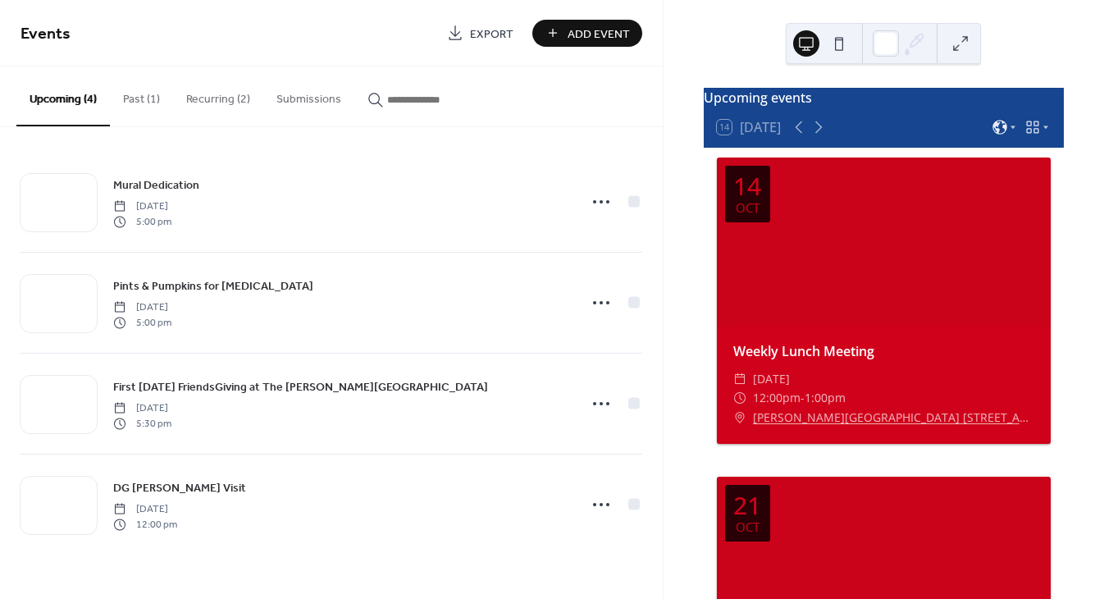
click at [204, 98] on button "Recurring (2)" at bounding box center [218, 95] width 90 height 58
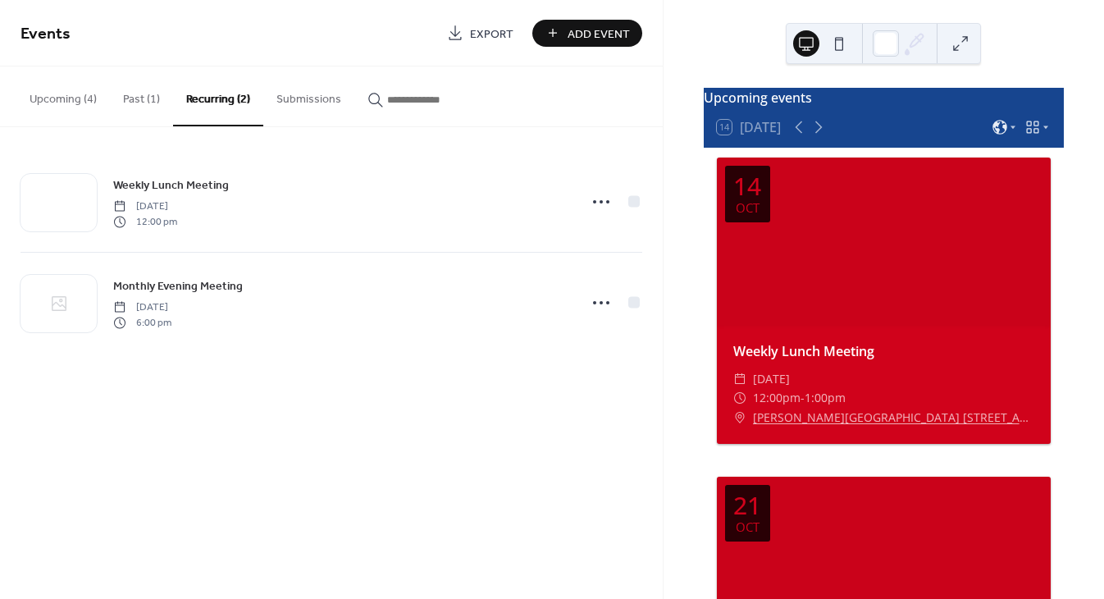
click at [312, 106] on button "Submissions" at bounding box center [308, 95] width 91 height 58
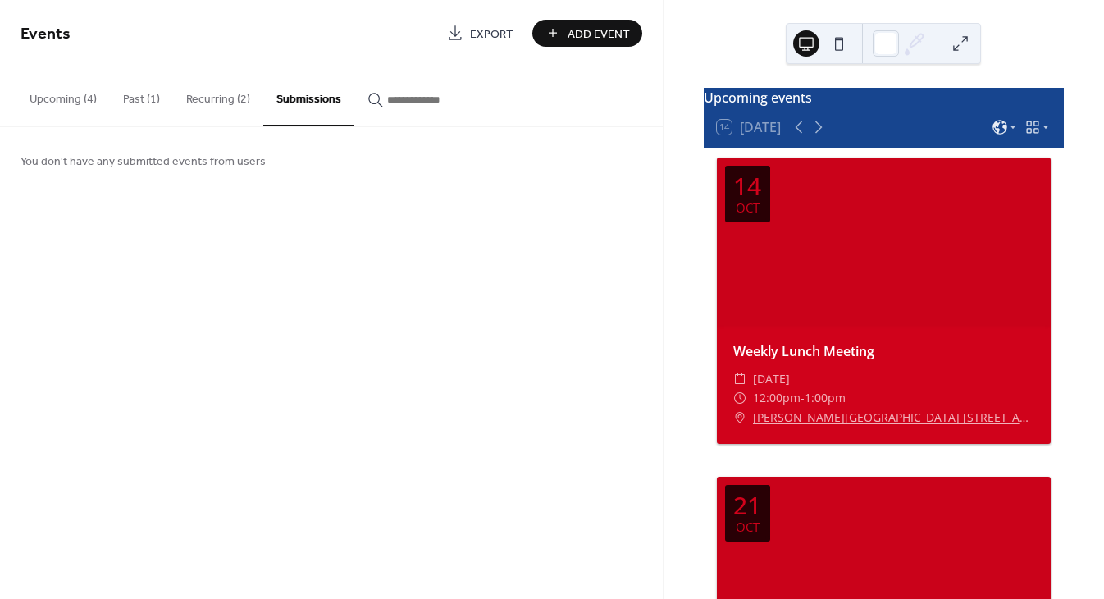
click at [144, 95] on button "Past (1)" at bounding box center [141, 95] width 63 height 58
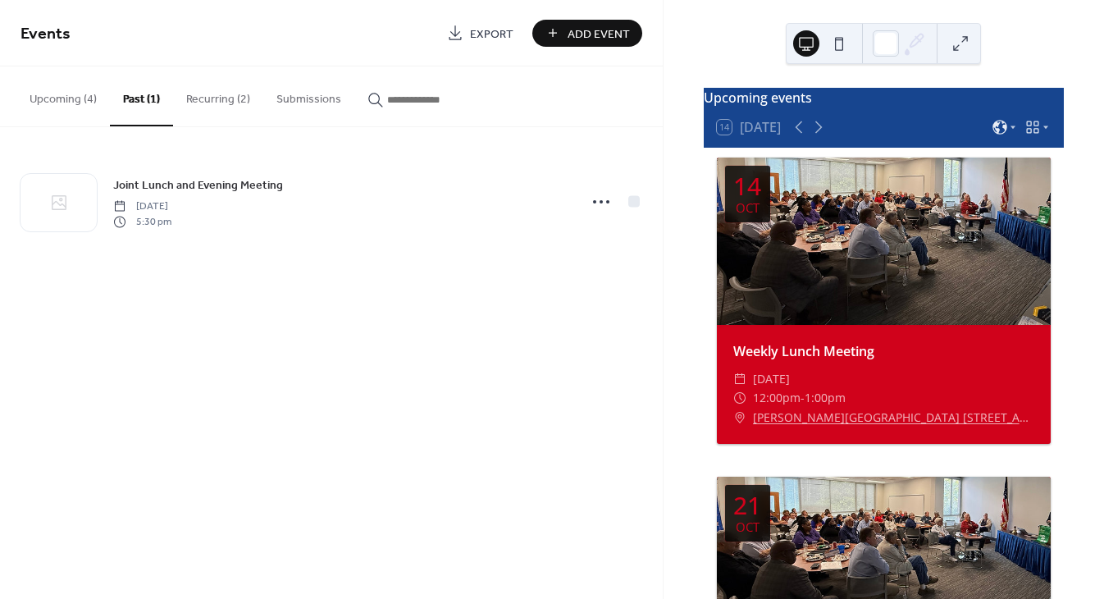
click at [198, 96] on button "Recurring (2)" at bounding box center [218, 95] width 90 height 58
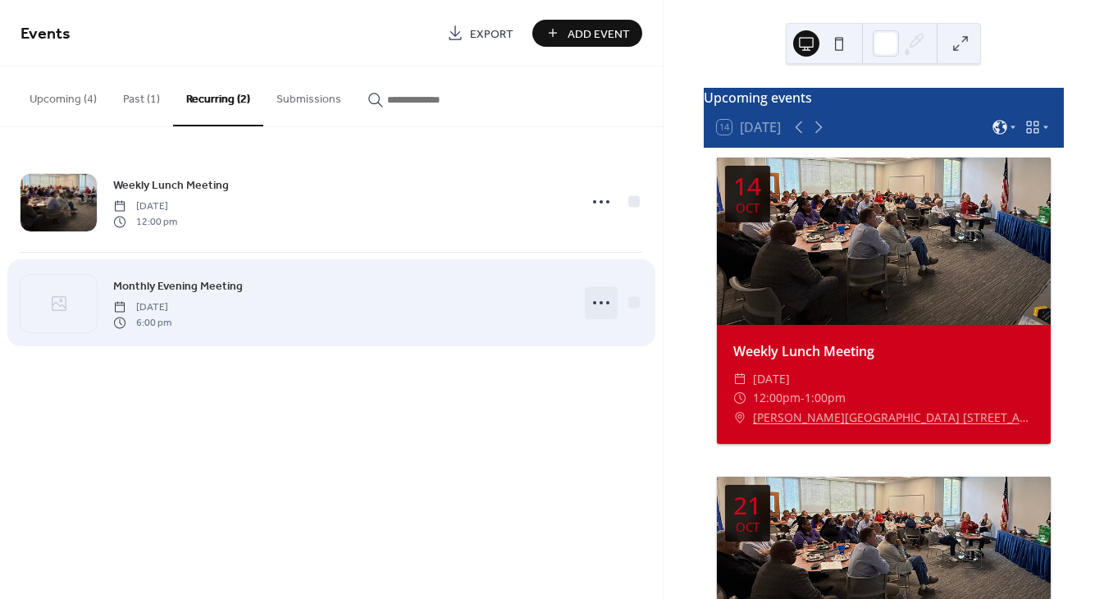
click at [591, 306] on icon at bounding box center [601, 302] width 26 height 26
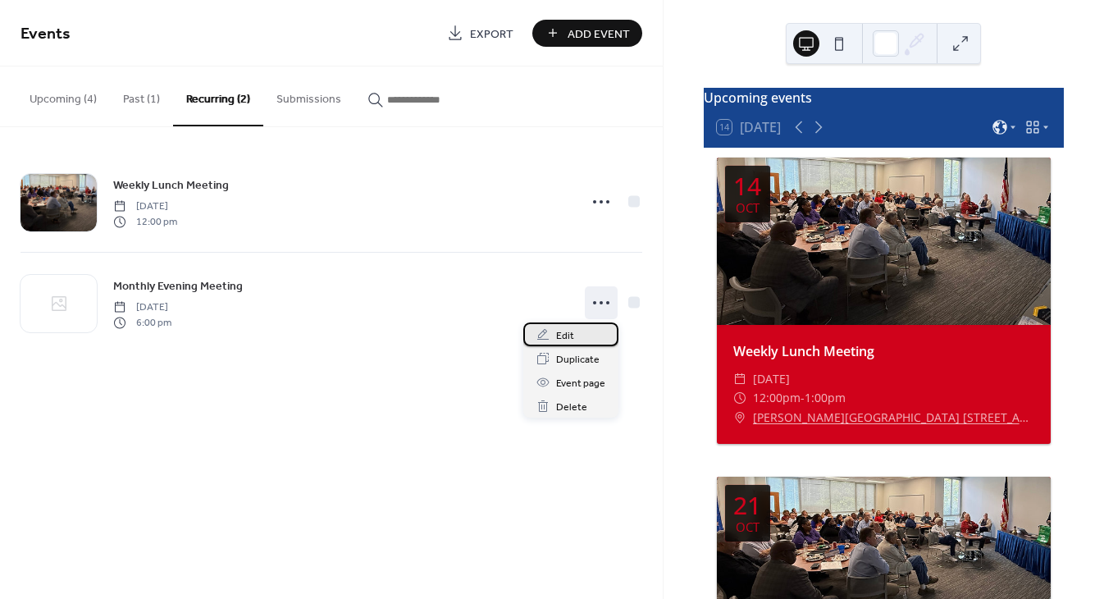
click at [569, 330] on span "Edit" at bounding box center [565, 335] width 18 height 17
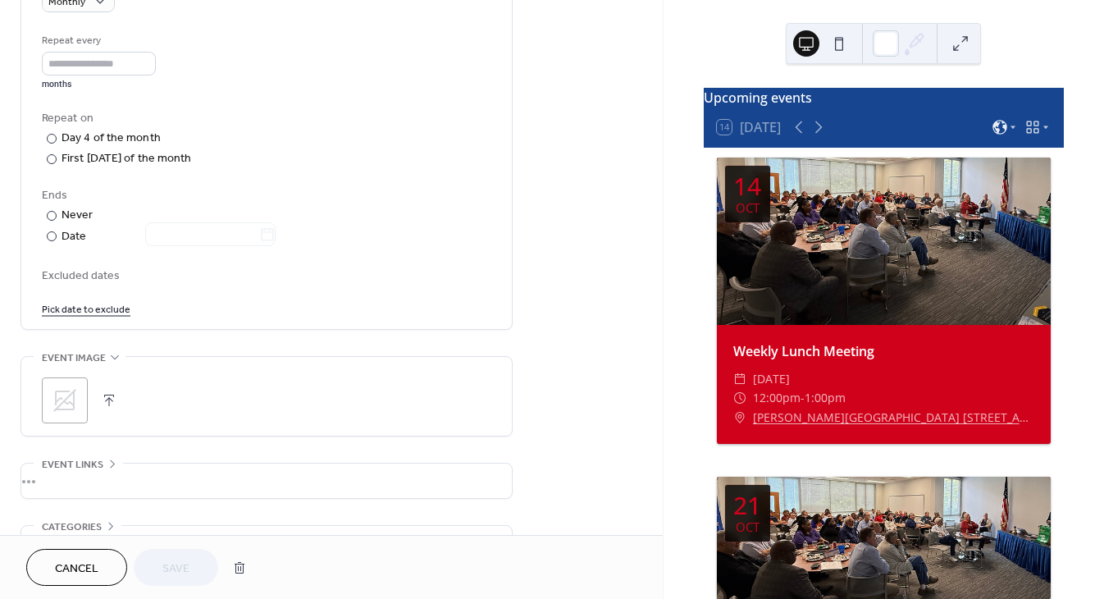
scroll to position [799, 0]
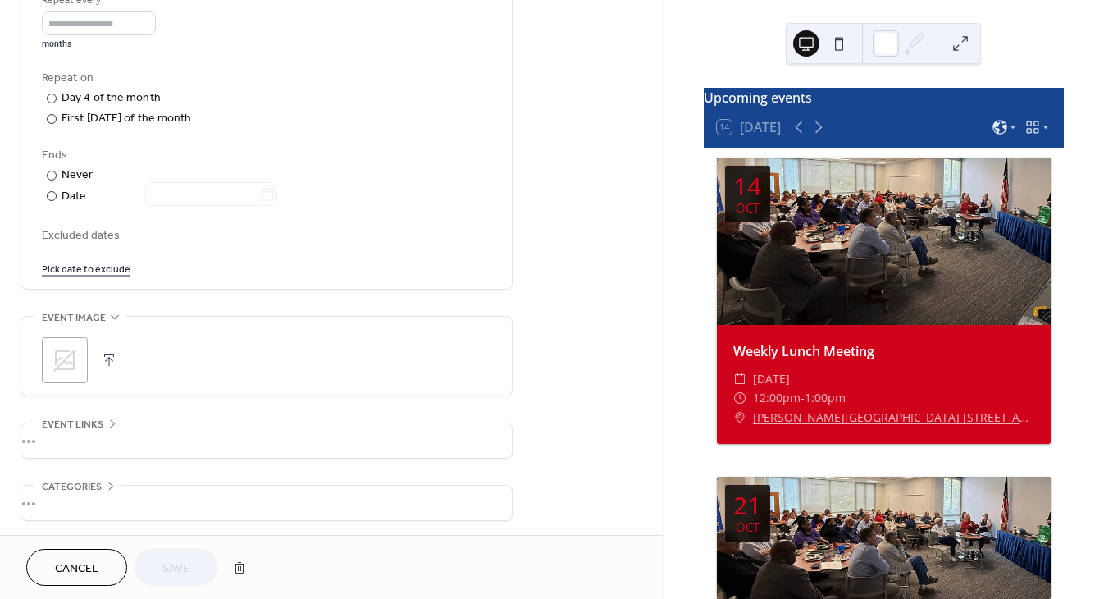
click at [66, 366] on icon at bounding box center [65, 360] width 26 height 26
click at [163, 567] on span "Save" at bounding box center [175, 568] width 27 height 17
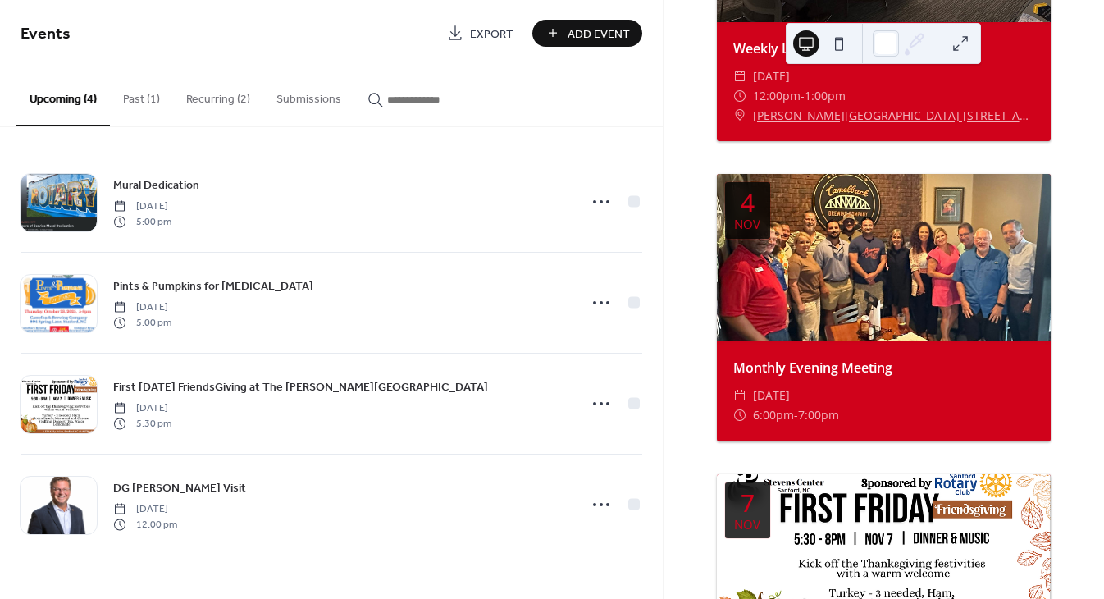
scroll to position [1738, 0]
